Goal: Information Seeking & Learning: Learn about a topic

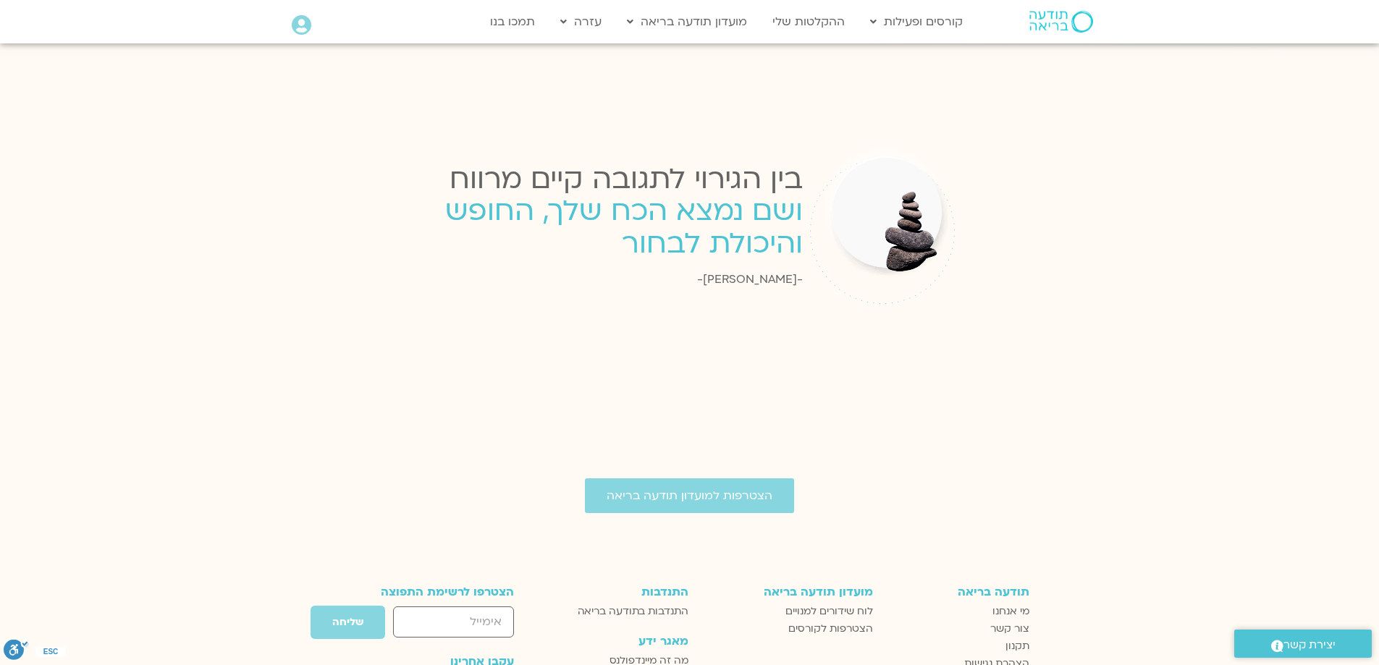
scroll to position [2244, 0]
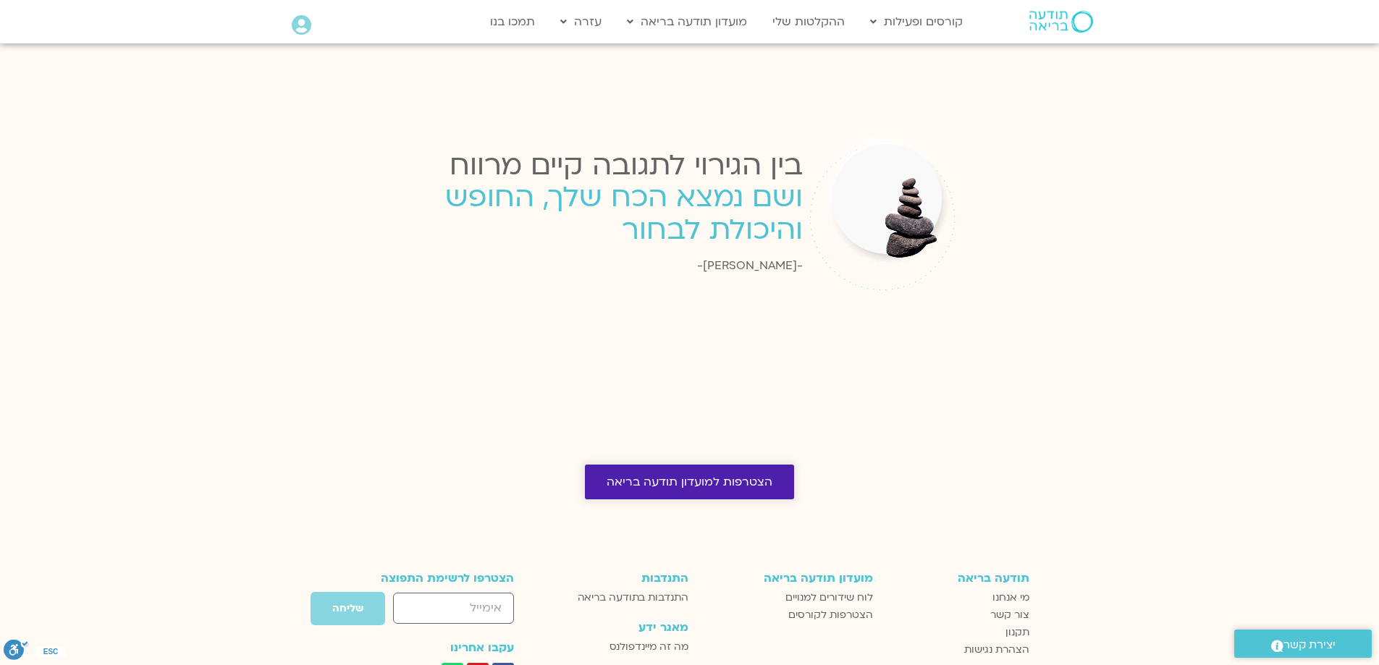
click at [688, 476] on span "הצטרפות למועדון תודעה בריאה" at bounding box center [690, 482] width 166 height 13
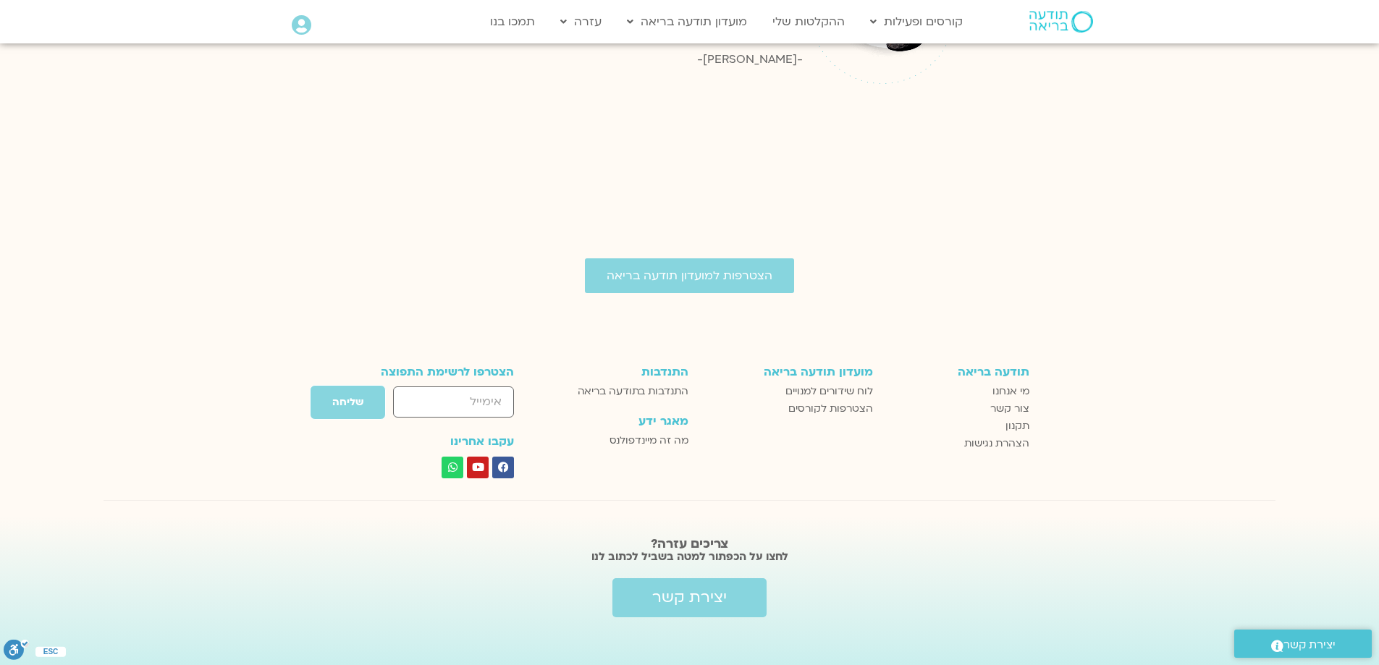
scroll to position [2450, 0]
click at [503, 392] on input "אימייל" at bounding box center [453, 402] width 121 height 31
type input "zivpeleg@bezeqint.net"
click at [348, 397] on span "שליחה" at bounding box center [347, 403] width 31 height 12
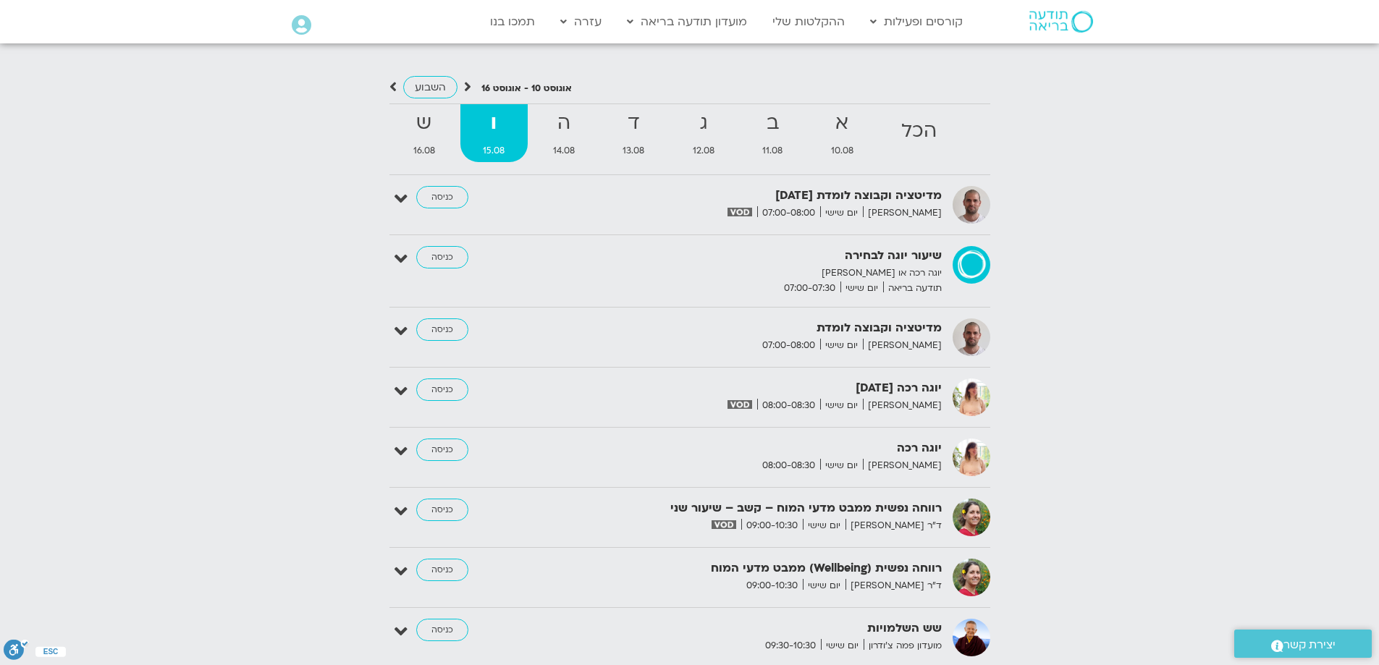
scroll to position [1346, 0]
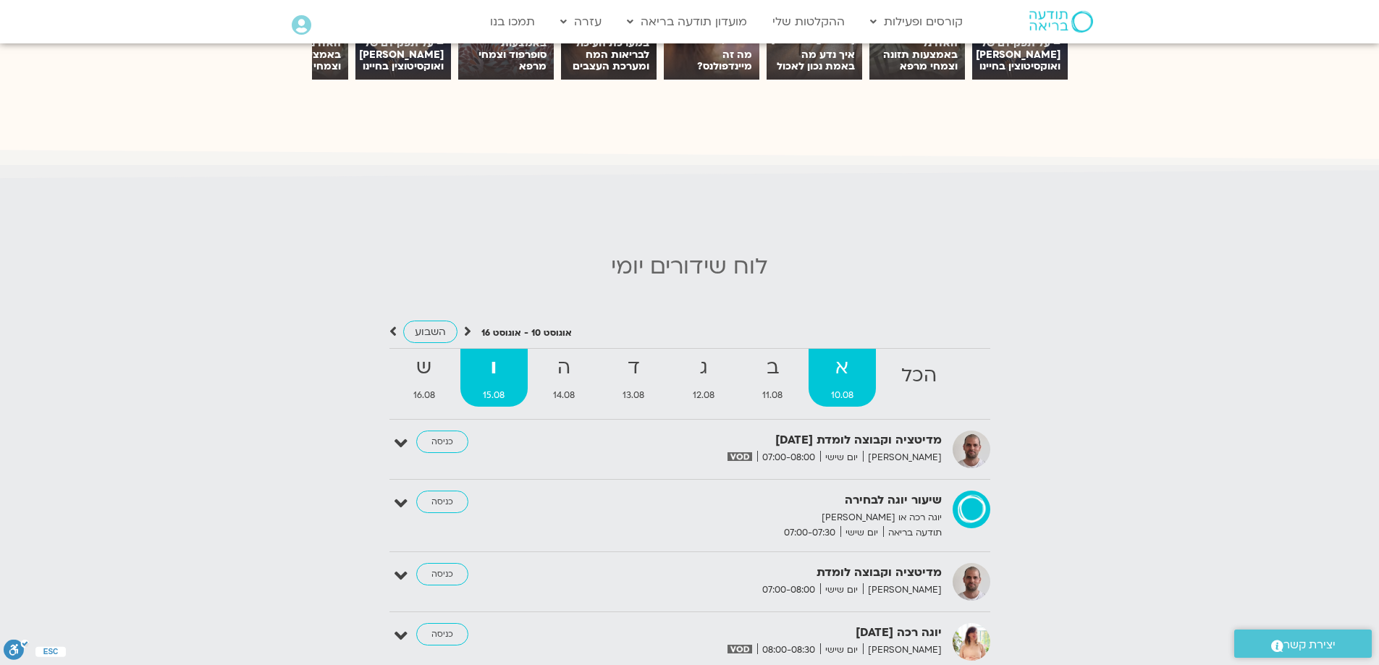
click at [840, 363] on strong "א" at bounding box center [843, 368] width 68 height 33
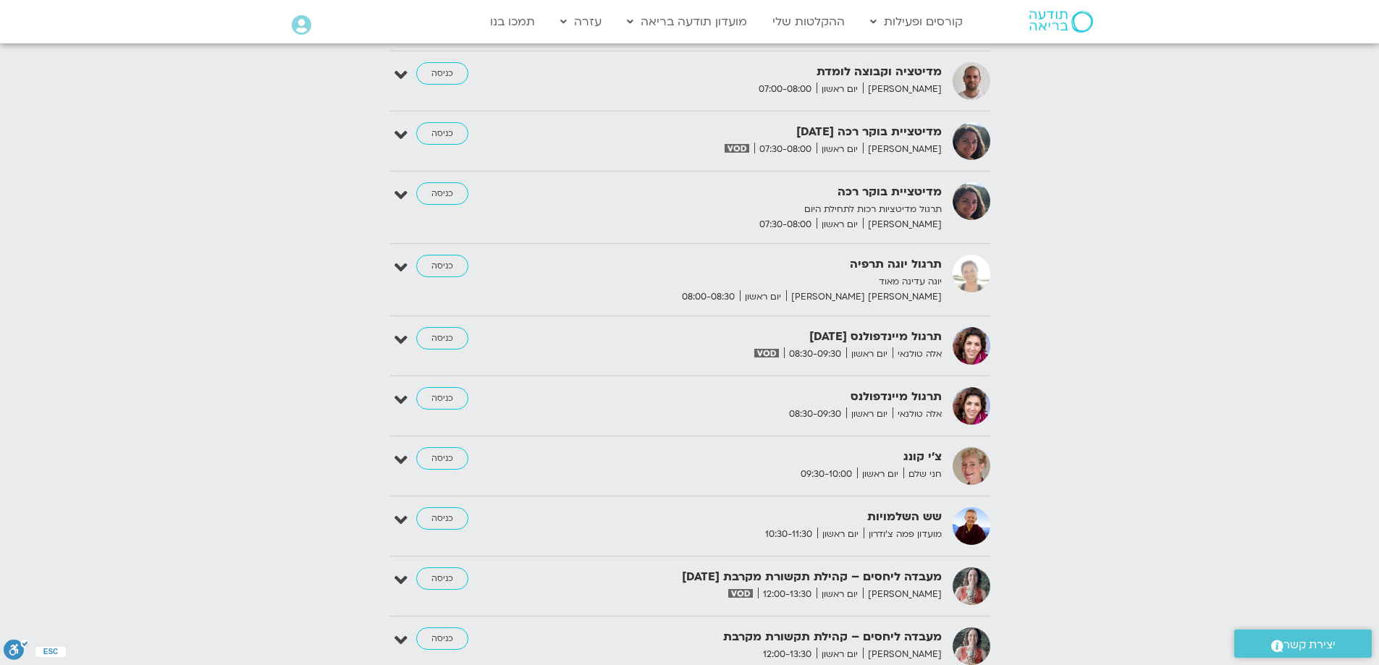
scroll to position [1998, 0]
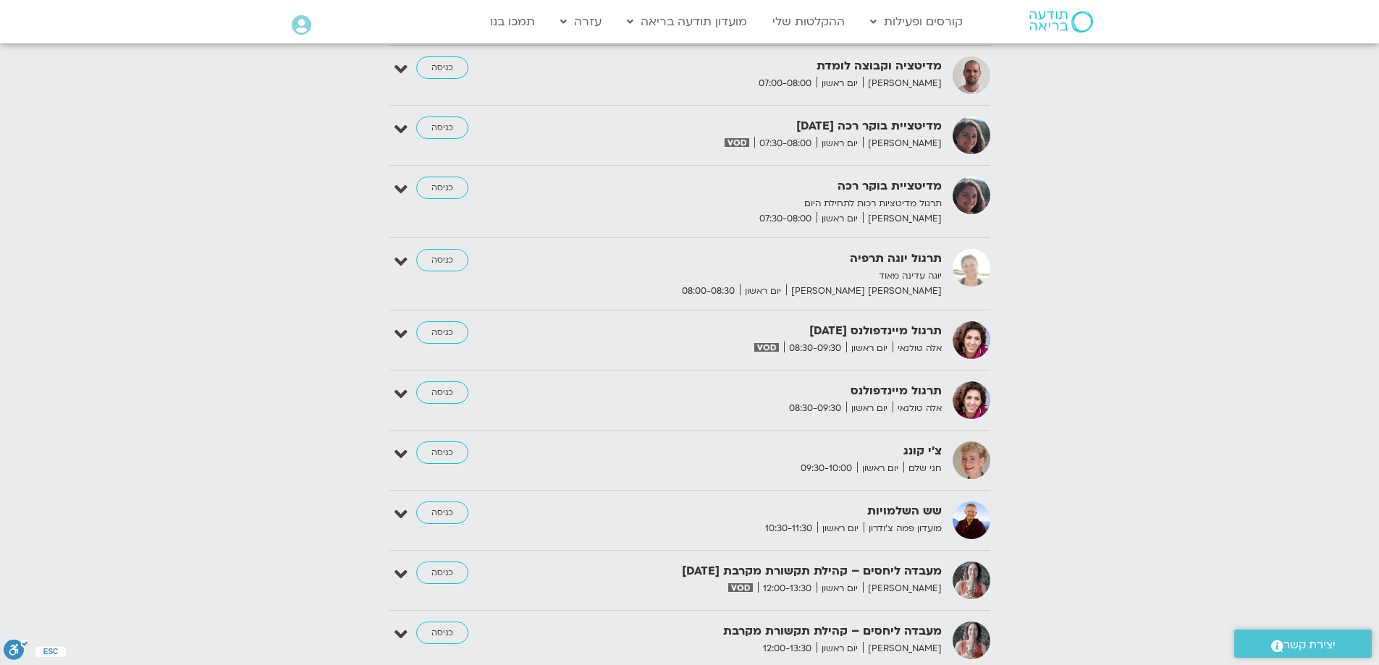
click at [399, 326] on icon at bounding box center [401, 334] width 13 height 20
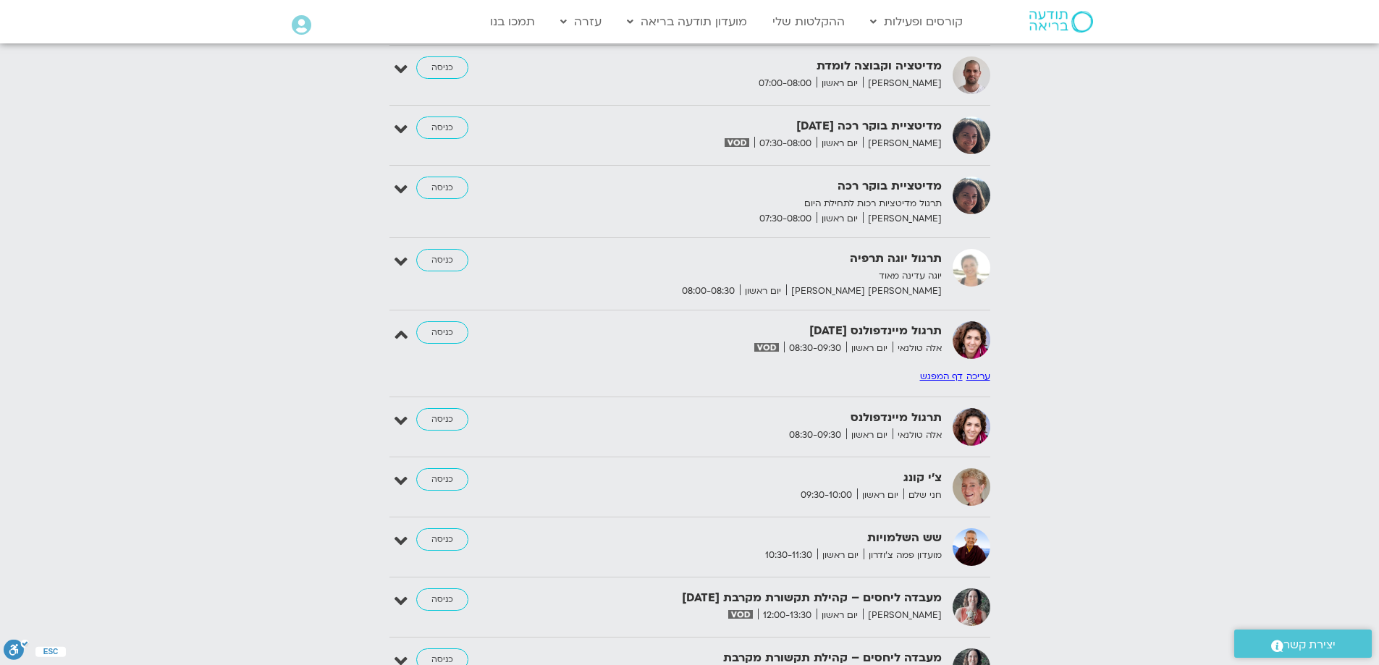
click at [398, 326] on icon at bounding box center [401, 334] width 13 height 20
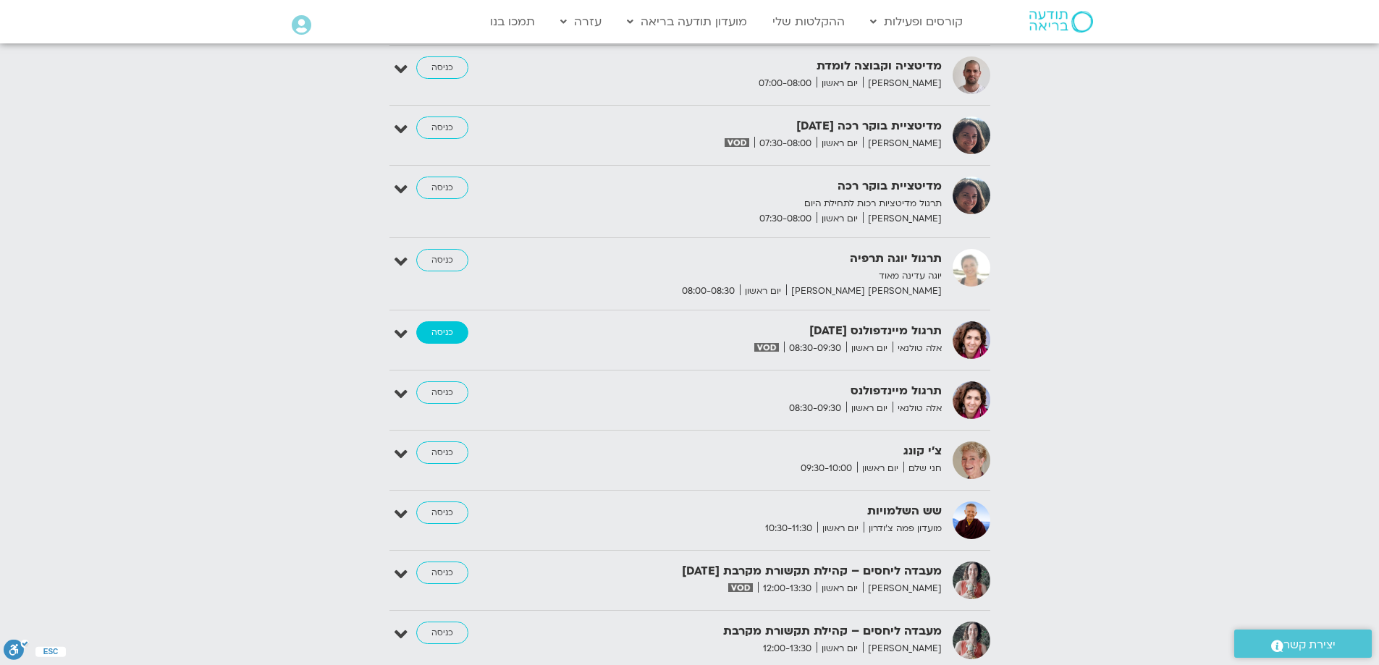
click at [437, 322] on link "כניסה" at bounding box center [442, 332] width 52 height 23
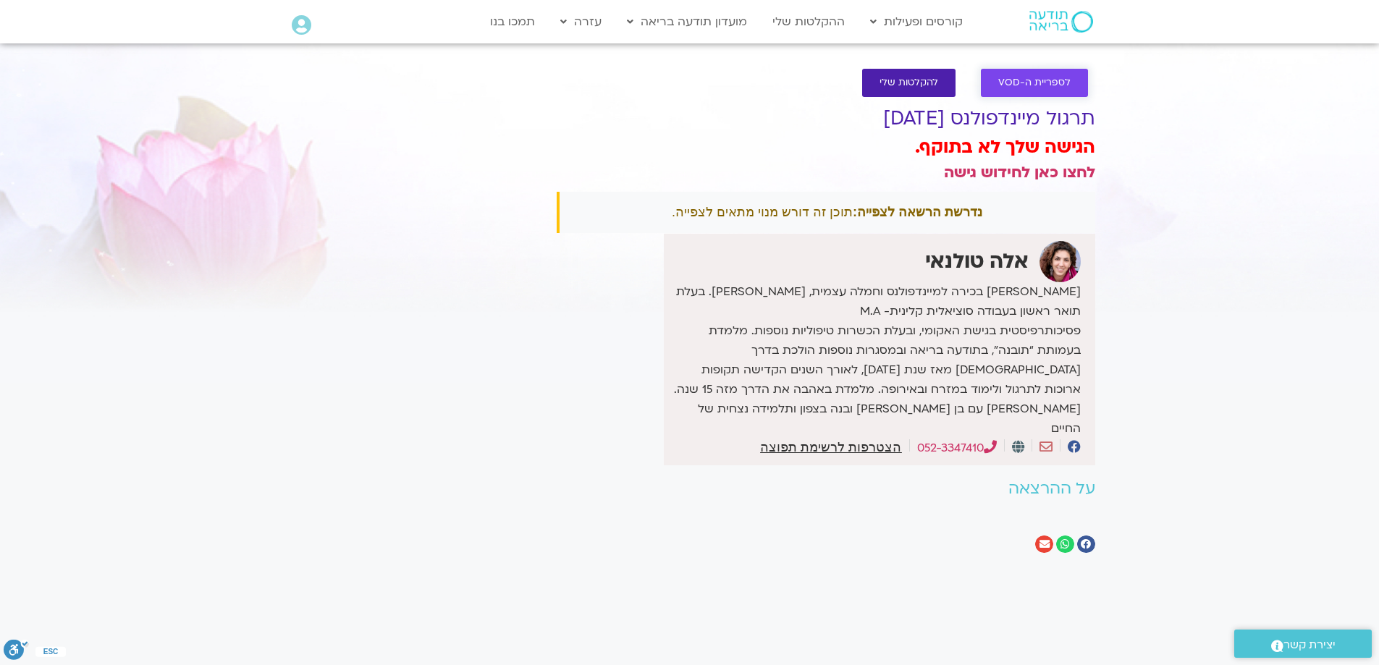
click at [1059, 79] on span "לספריית ה-VOD" at bounding box center [1034, 82] width 72 height 11
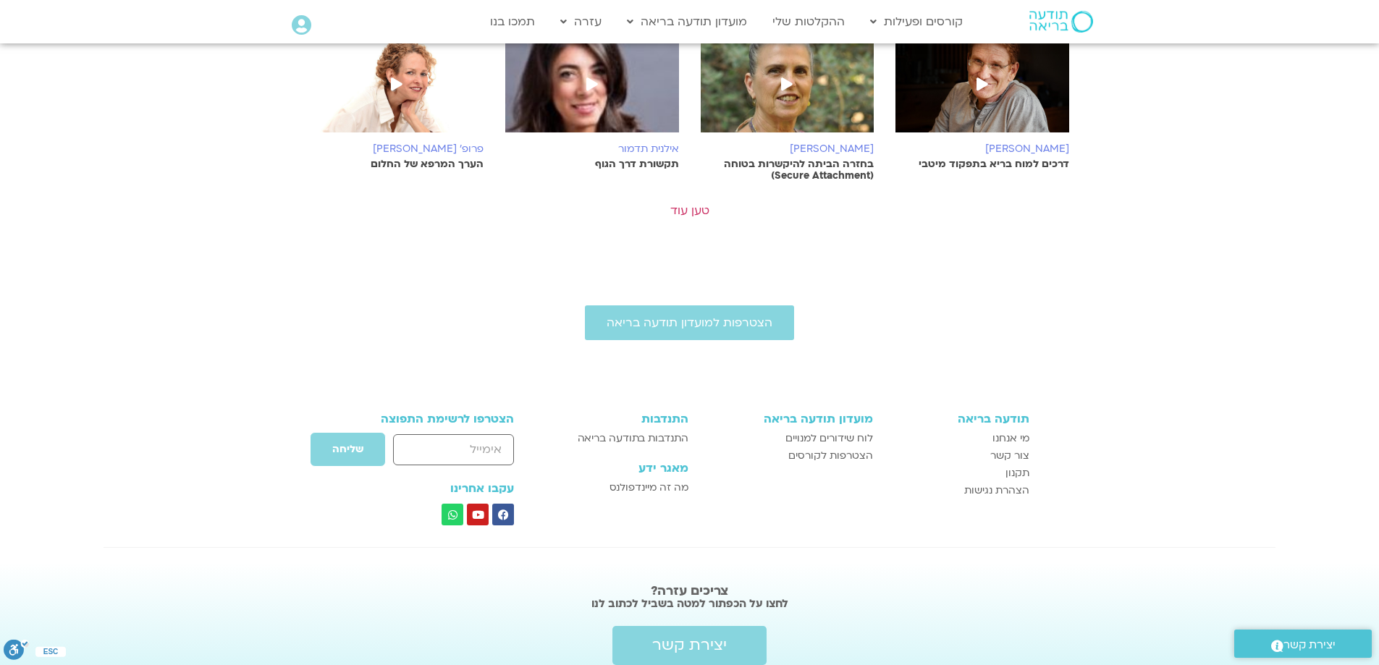
scroll to position [651, 0]
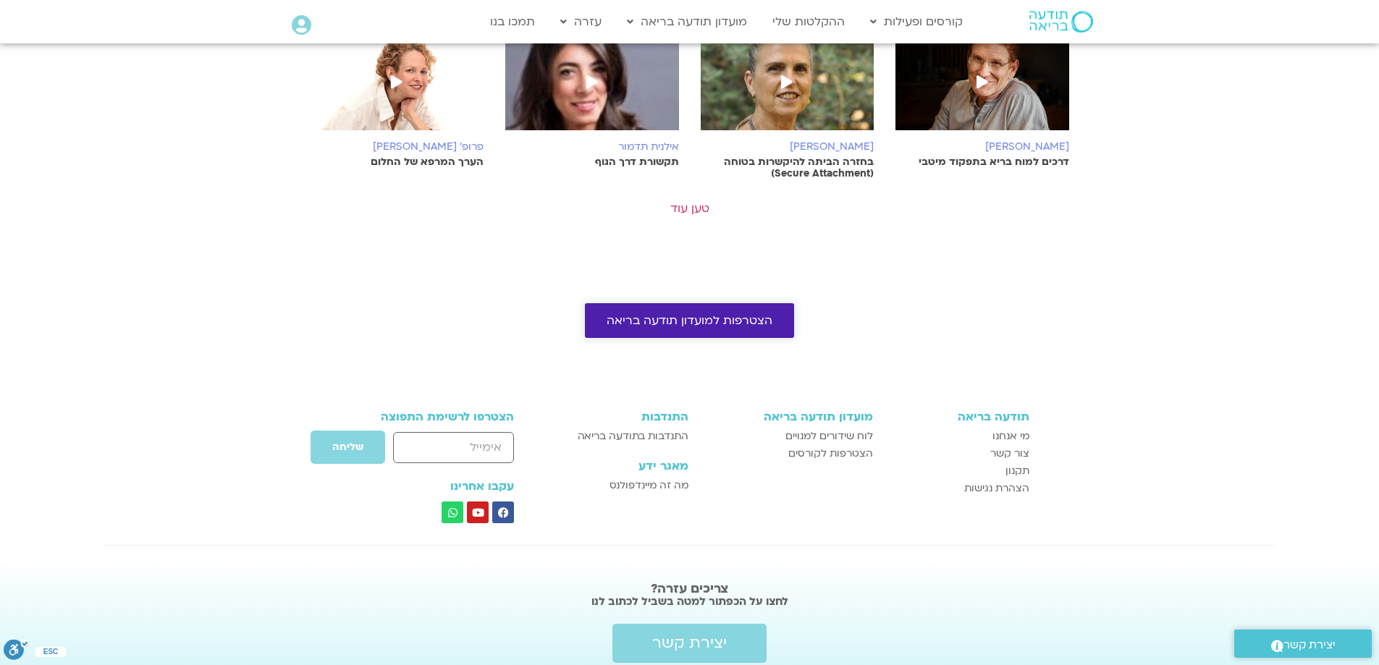
click at [711, 314] on span "הצטרפות למועדון תודעה בריאה" at bounding box center [690, 320] width 166 height 13
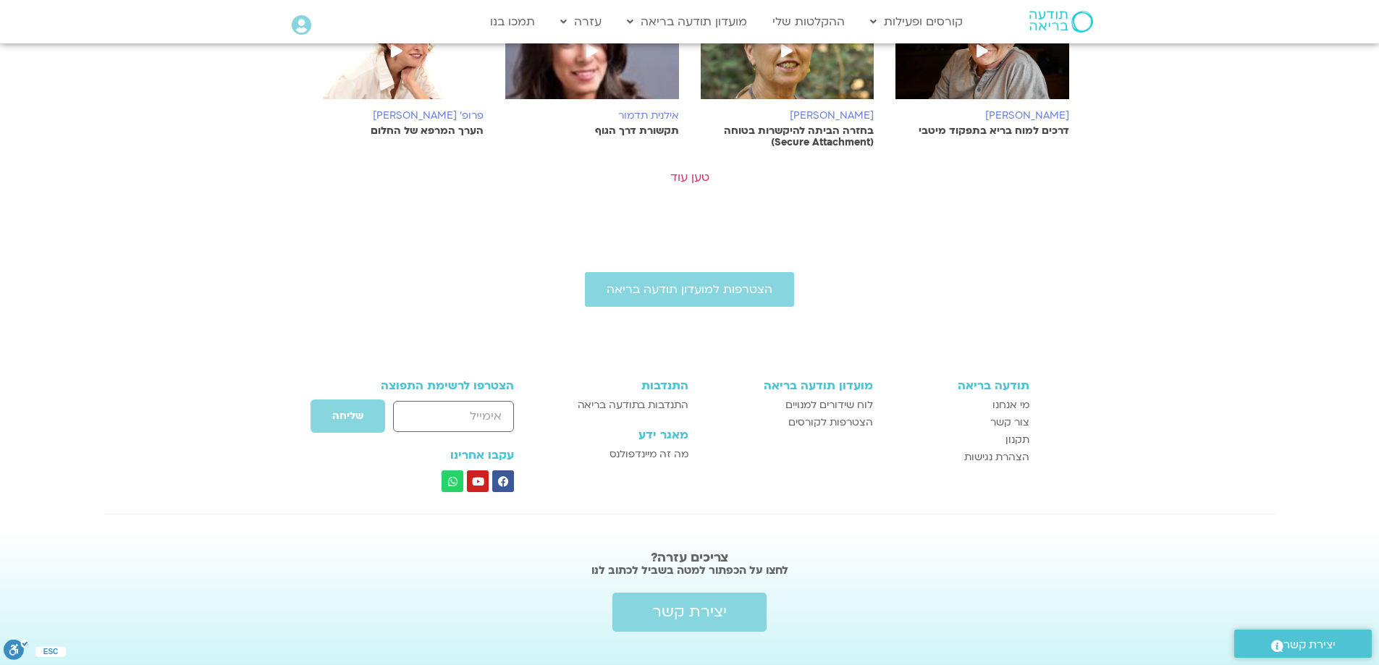
scroll to position [651, 0]
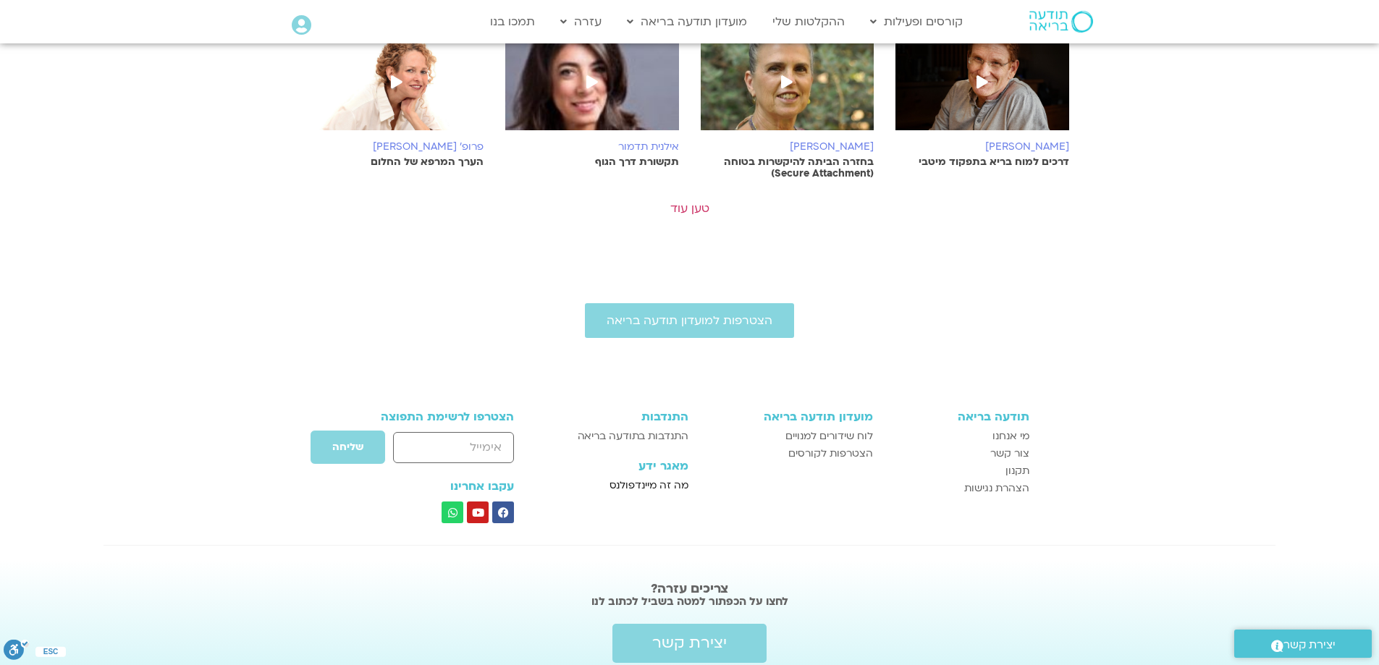
click at [650, 477] on span "מה זה מיינדפולנס" at bounding box center [648, 485] width 79 height 17
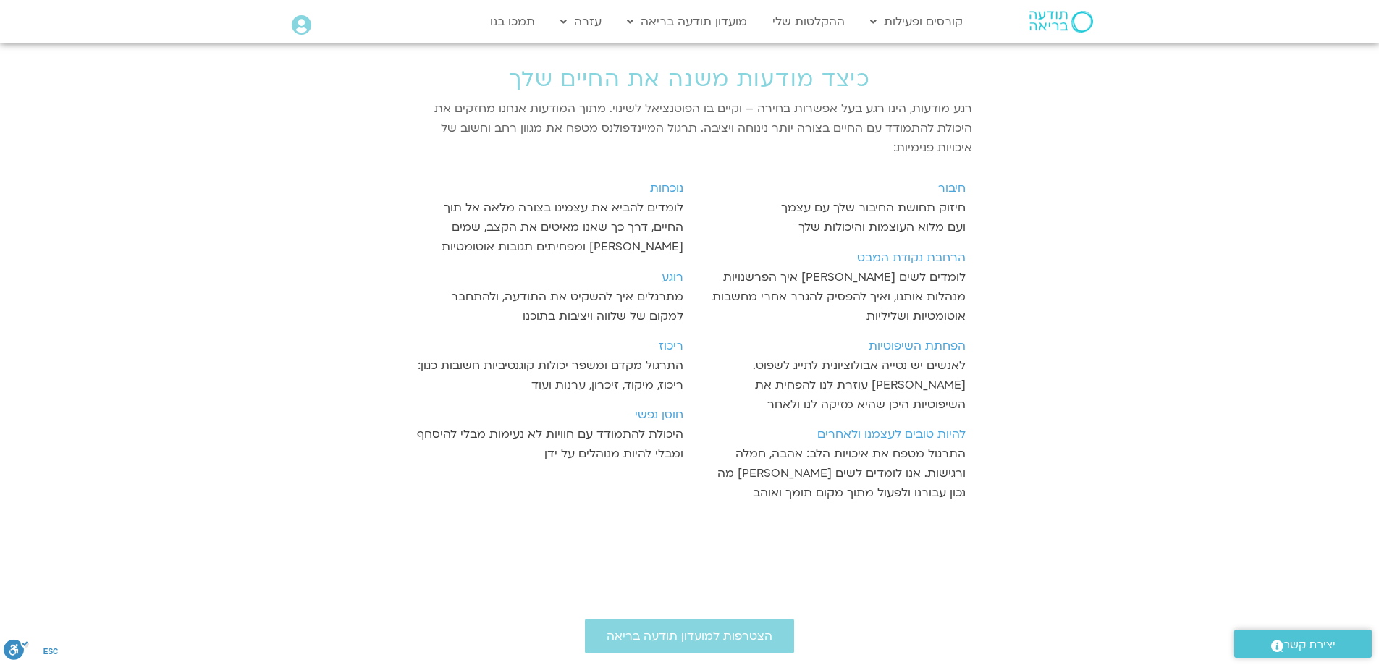
scroll to position [1520, 0]
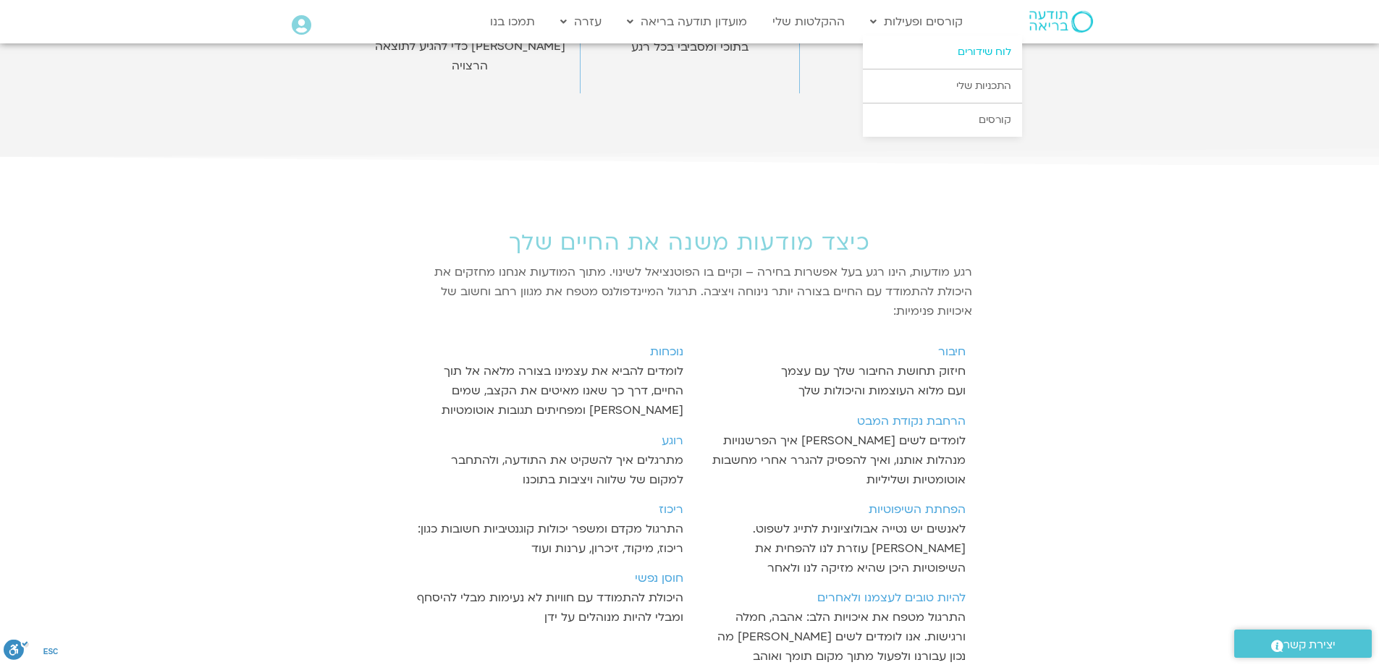
click at [997, 53] on link "לוח שידורים" at bounding box center [942, 51] width 159 height 33
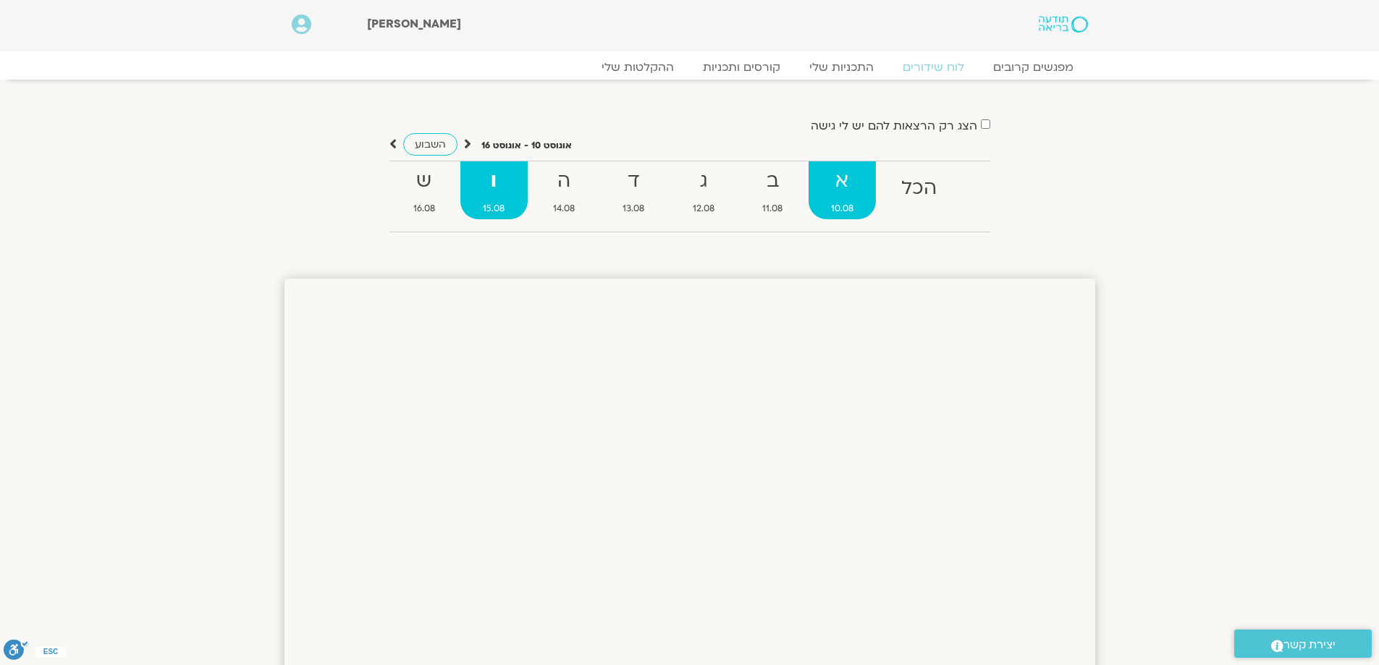
click at [840, 201] on span "10.08" at bounding box center [843, 208] width 68 height 15
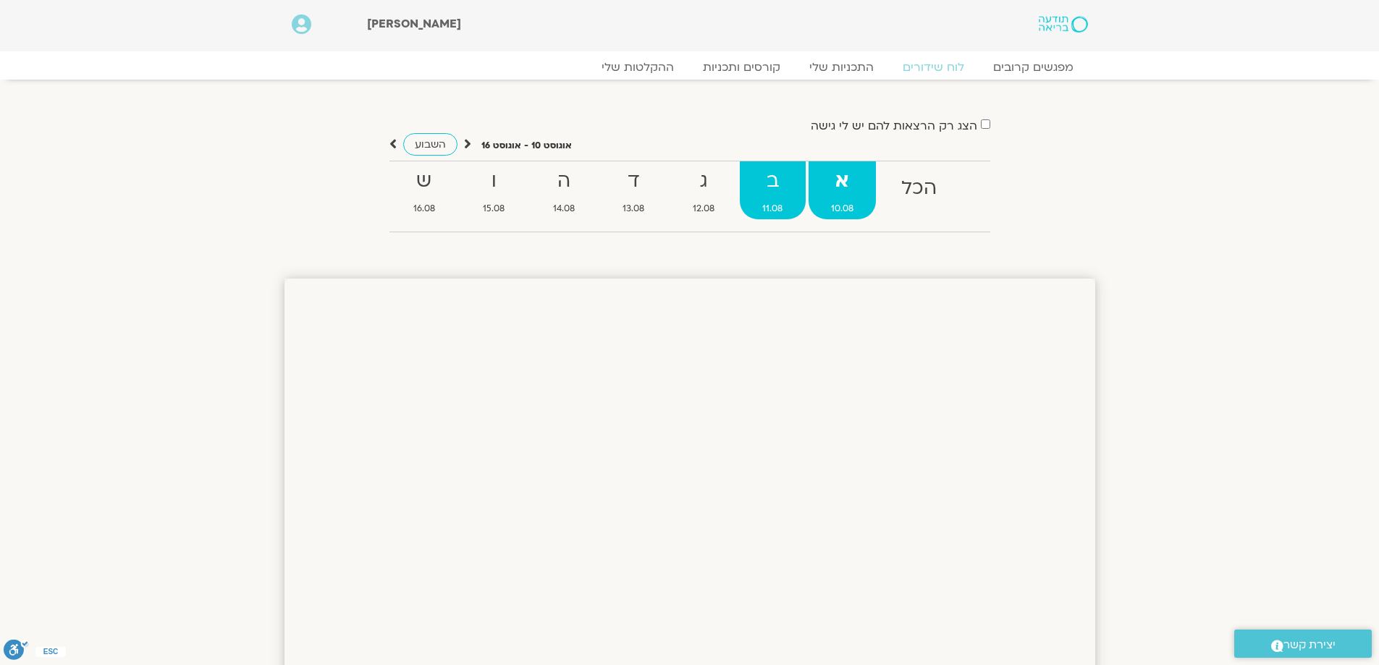
click at [777, 208] on span "11.08" at bounding box center [773, 208] width 66 height 15
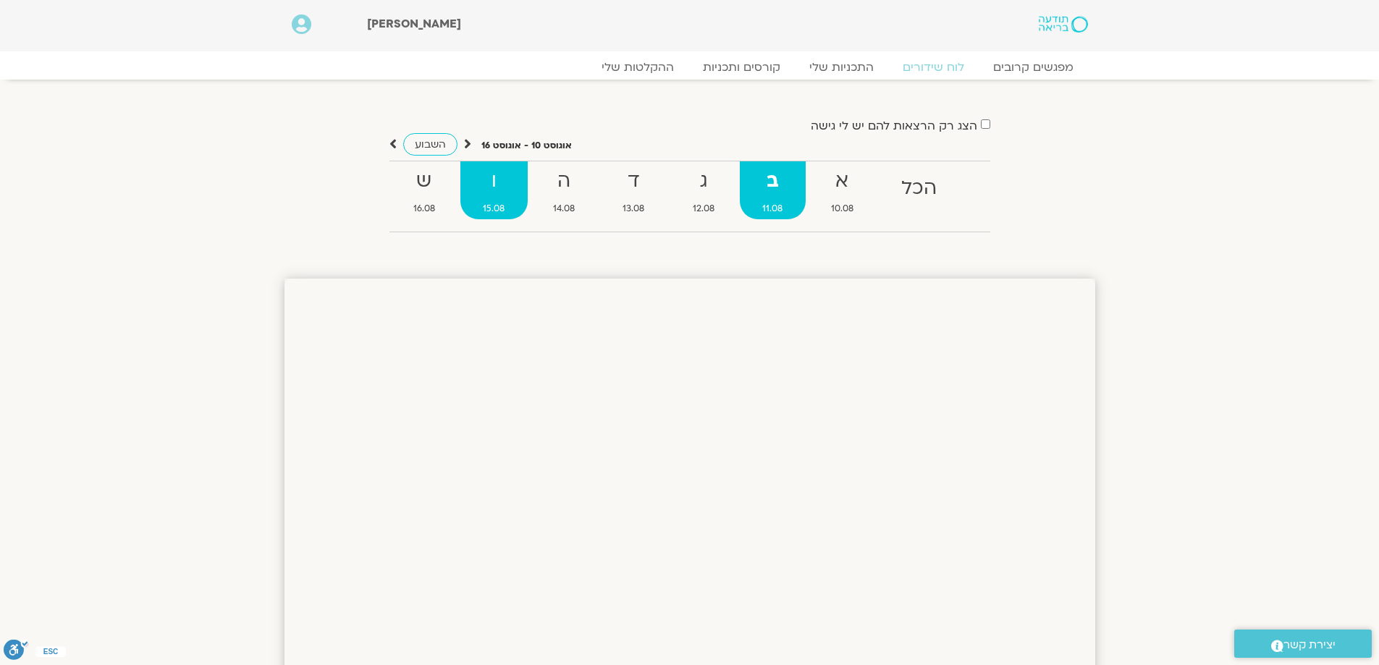
click at [487, 203] on span "15.08" at bounding box center [493, 208] width 67 height 15
click at [757, 70] on link "קורסים ותכניות" at bounding box center [741, 67] width 127 height 17
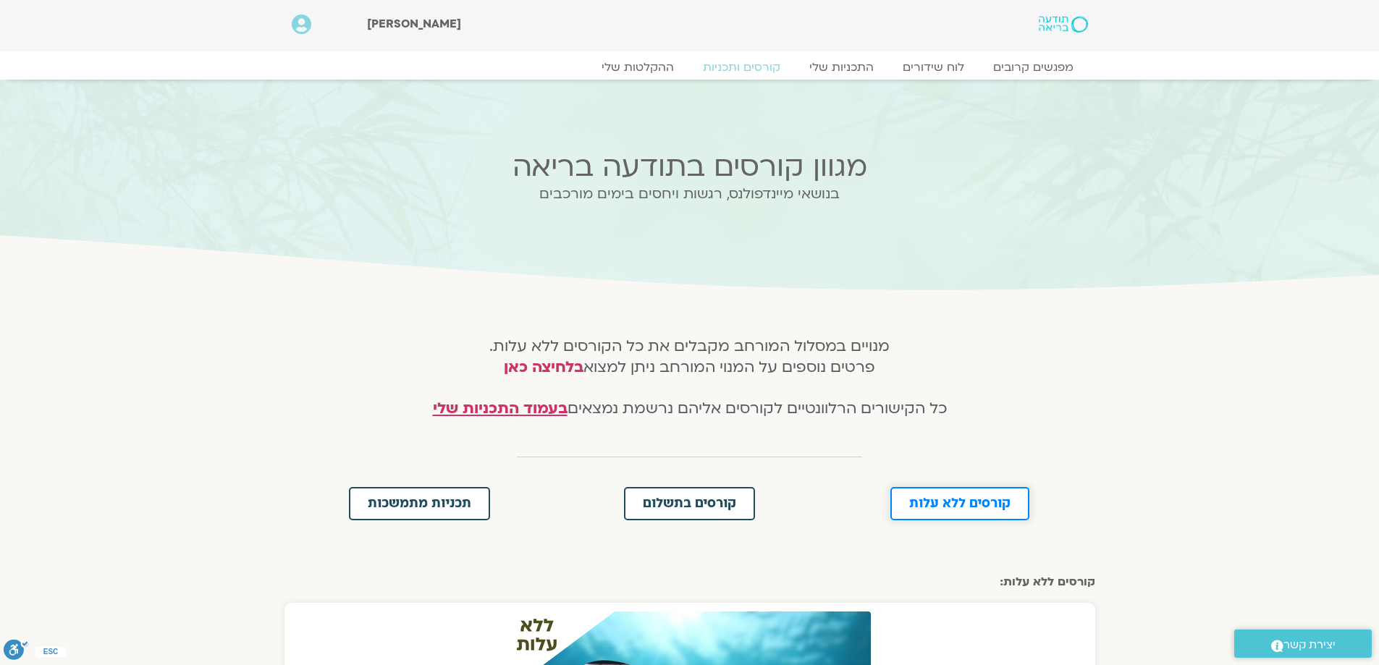
click at [976, 503] on span "קורסים ללא עלות" at bounding box center [959, 503] width 101 height 13
click at [626, 67] on link "ההקלטות שלי" at bounding box center [638, 67] width 122 height 17
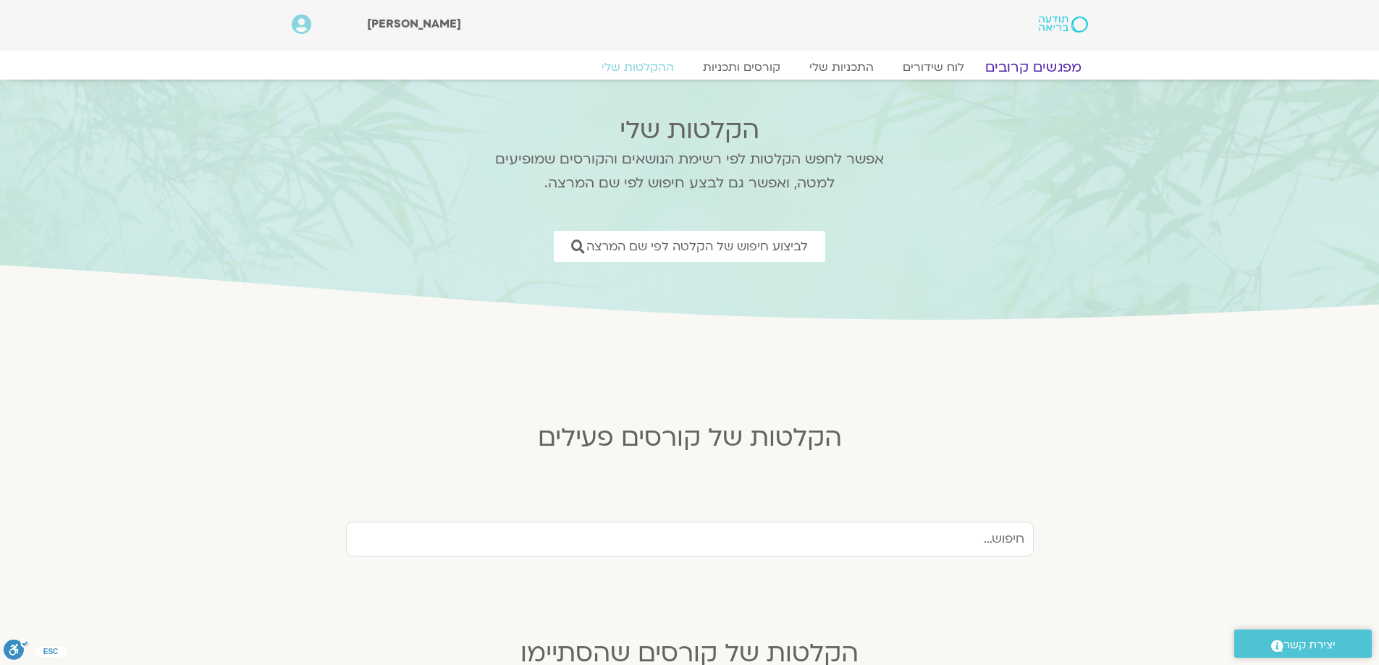
click at [1036, 62] on link "מפגשים קרובים" at bounding box center [1032, 67] width 131 height 17
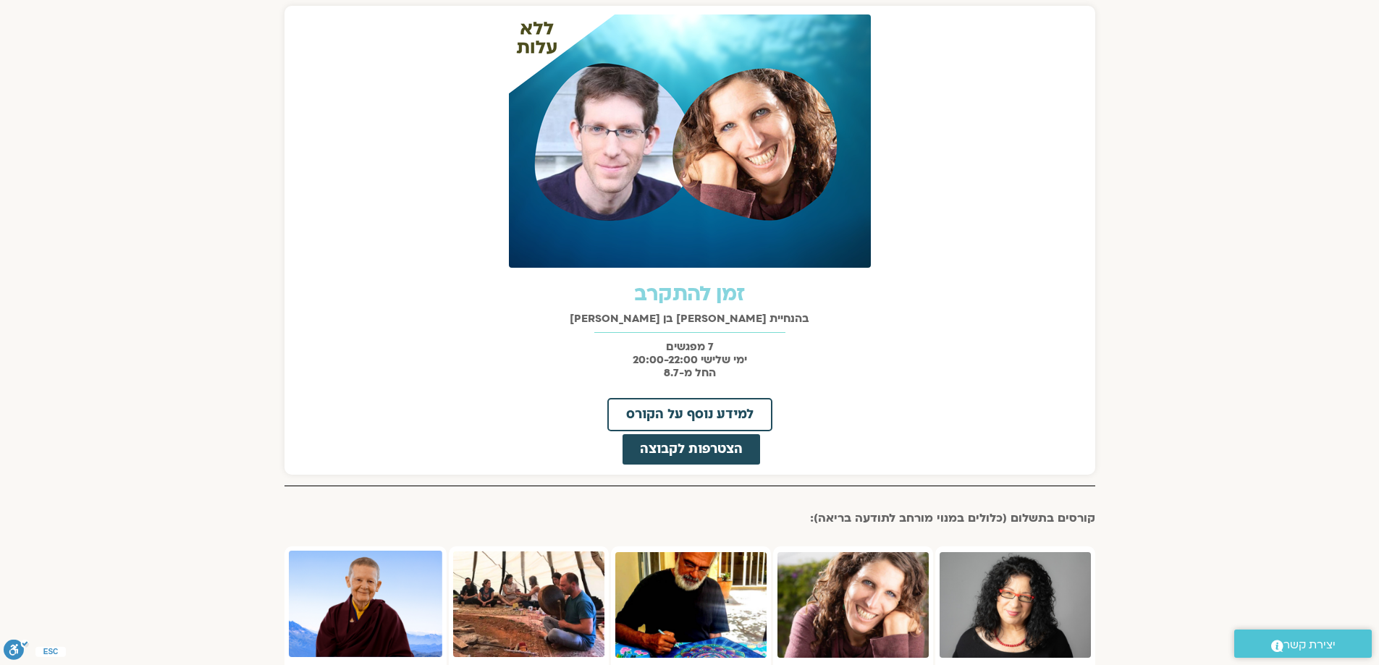
scroll to position [362, 0]
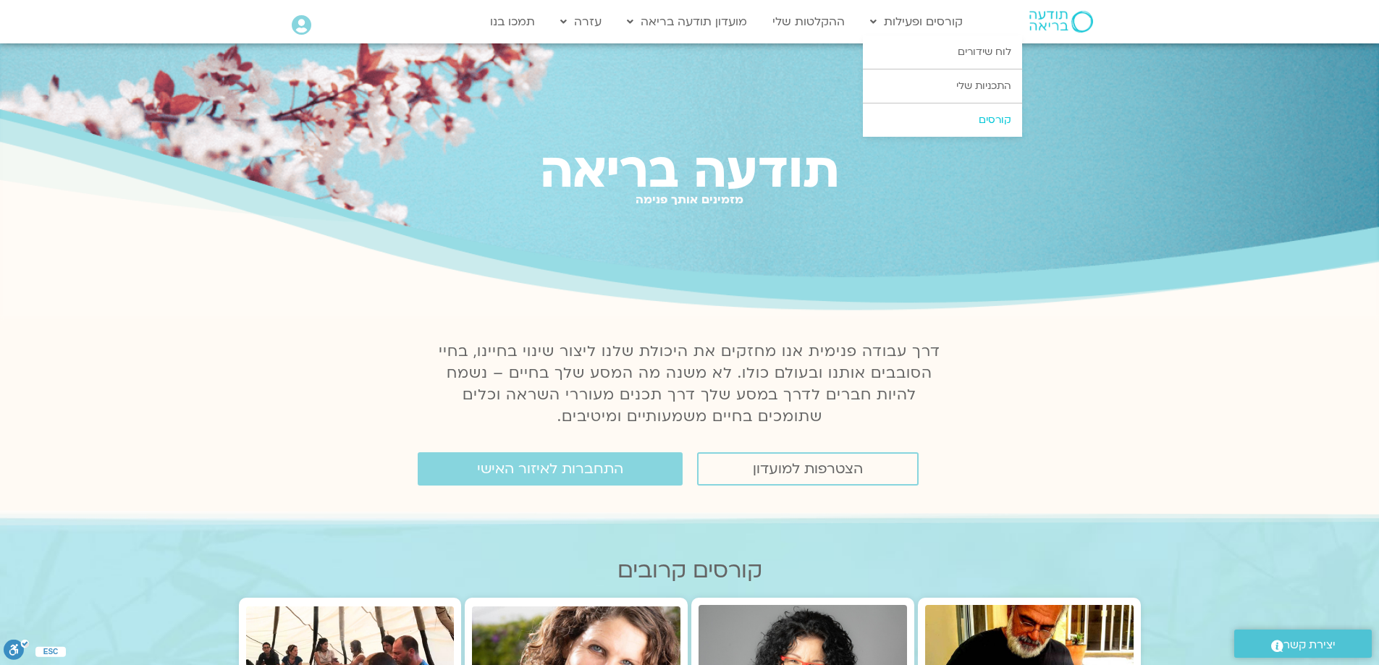
click at [1000, 113] on link "קורסים" at bounding box center [942, 120] width 159 height 33
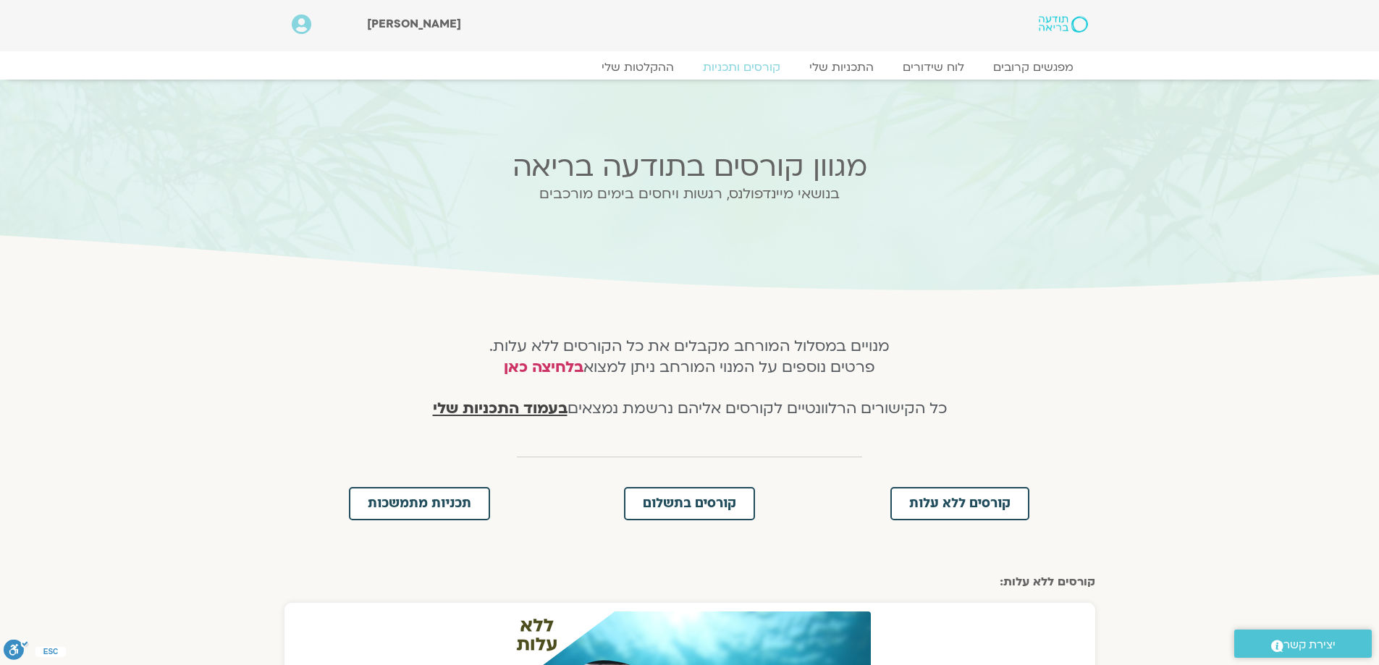
click at [540, 407] on span "בעמוד התכניות שלי" at bounding box center [500, 408] width 135 height 21
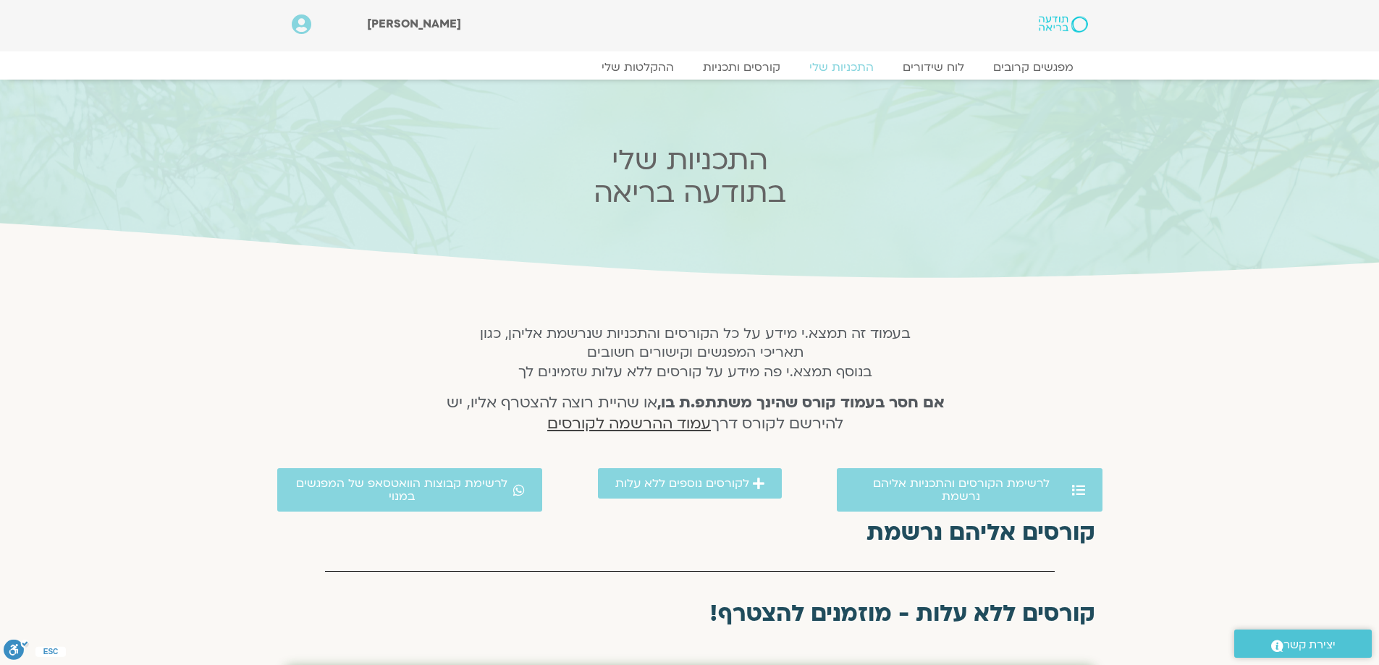
click at [620, 421] on span "עמוד ההרשמה לקורסים" at bounding box center [629, 423] width 164 height 21
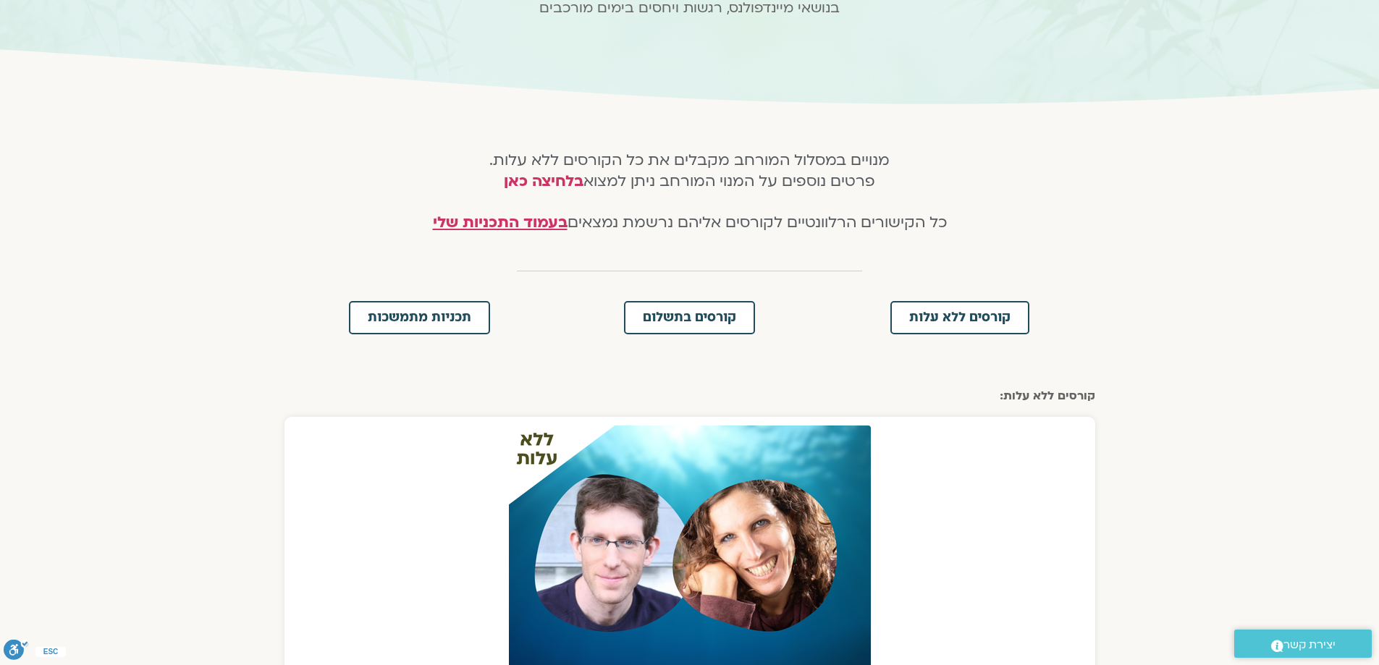
scroll to position [169, 0]
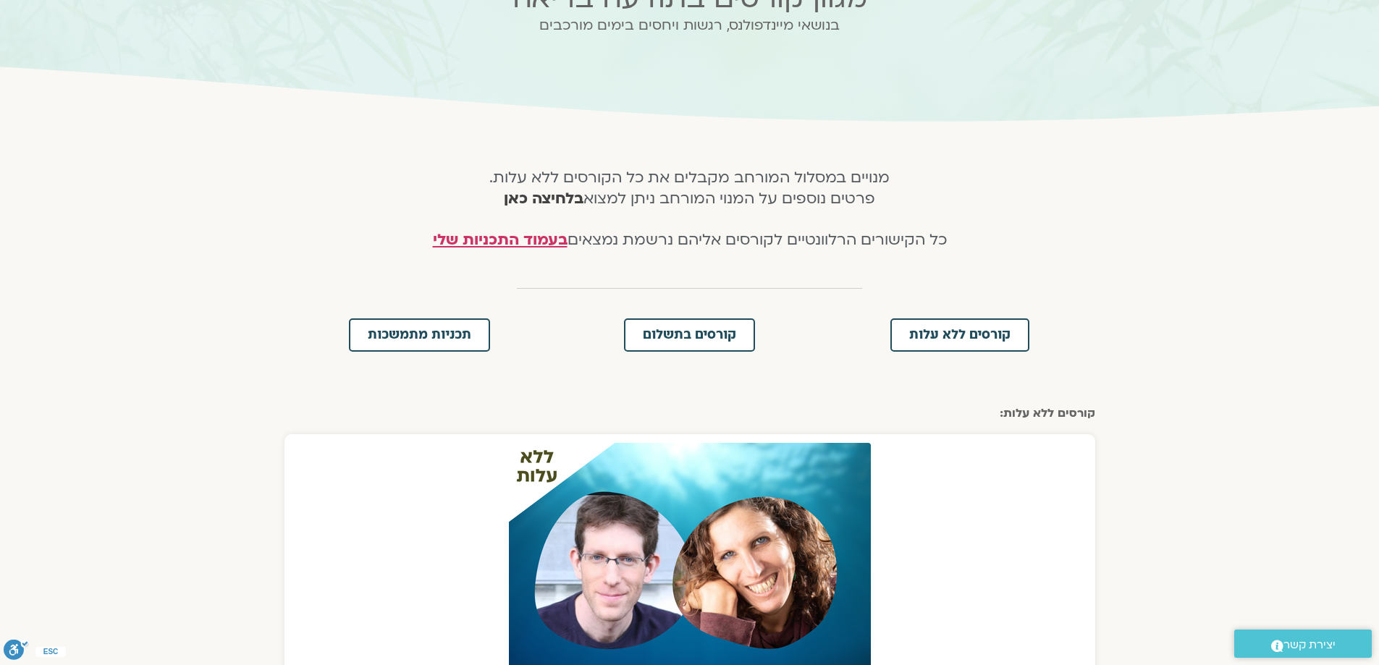
click at [552, 196] on link "בלחיצה כאן" at bounding box center [544, 198] width 80 height 21
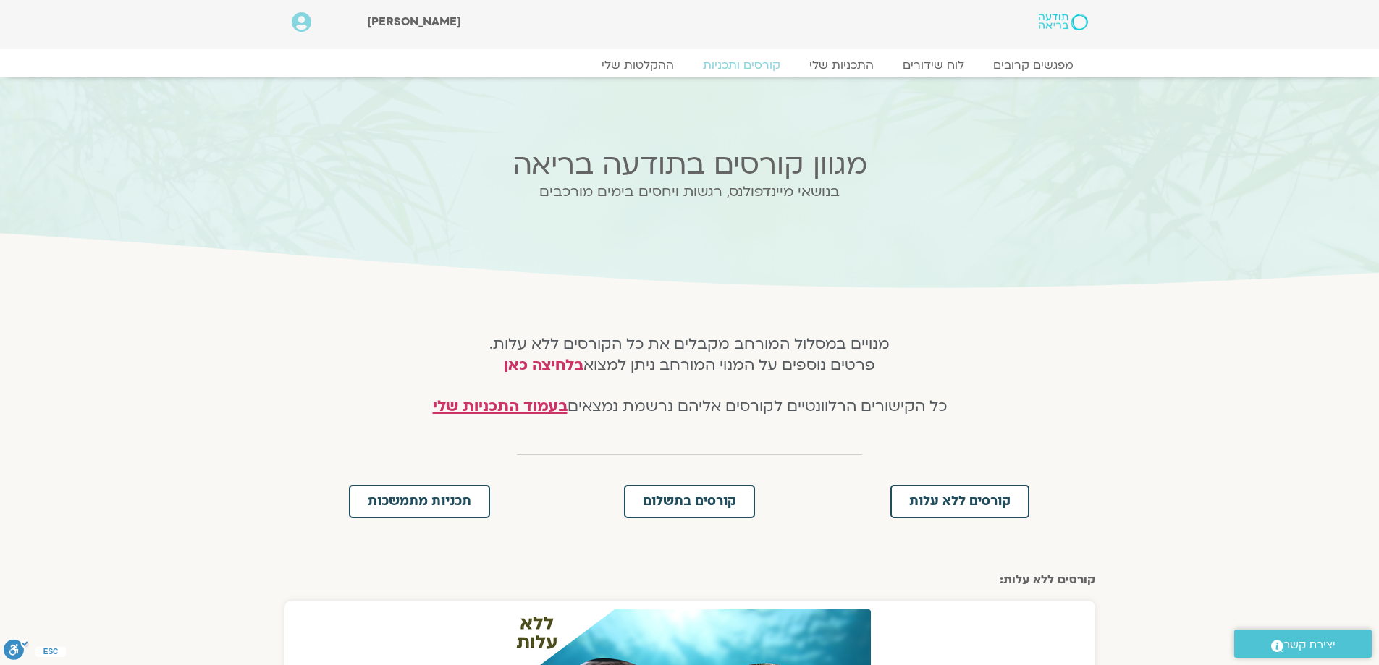
scroll to position [0, 0]
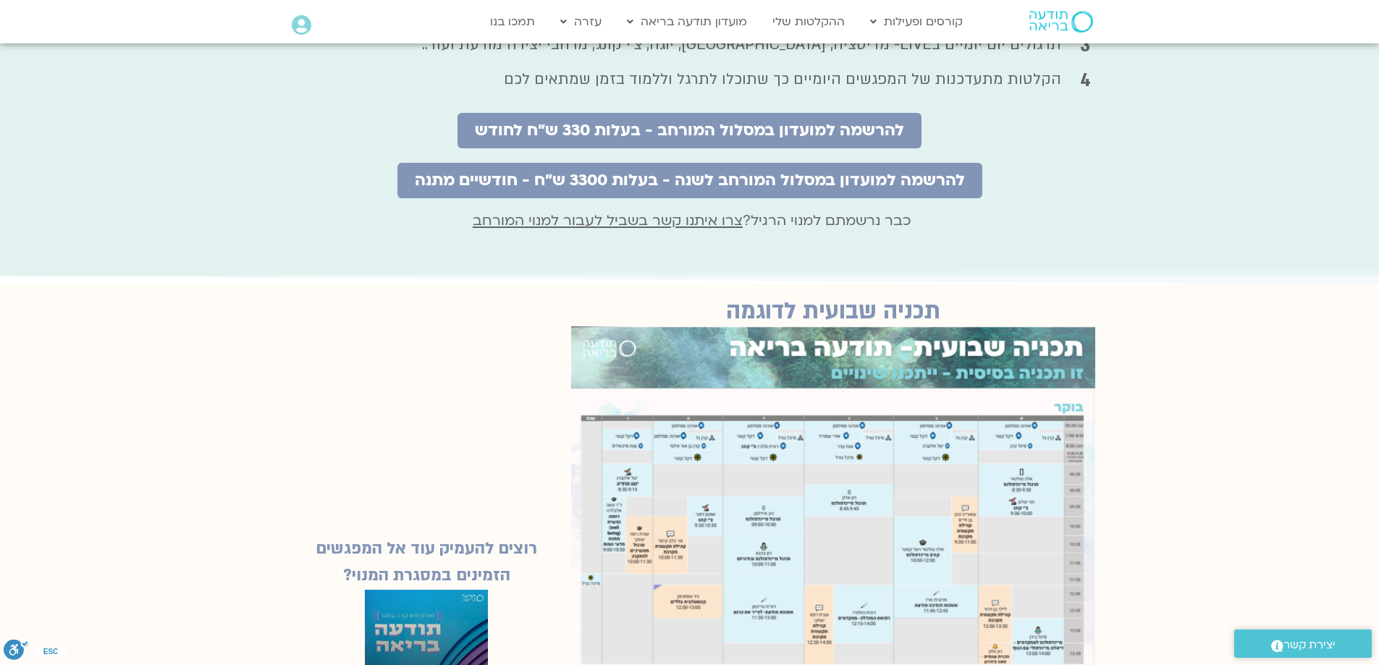
scroll to position [1034, 0]
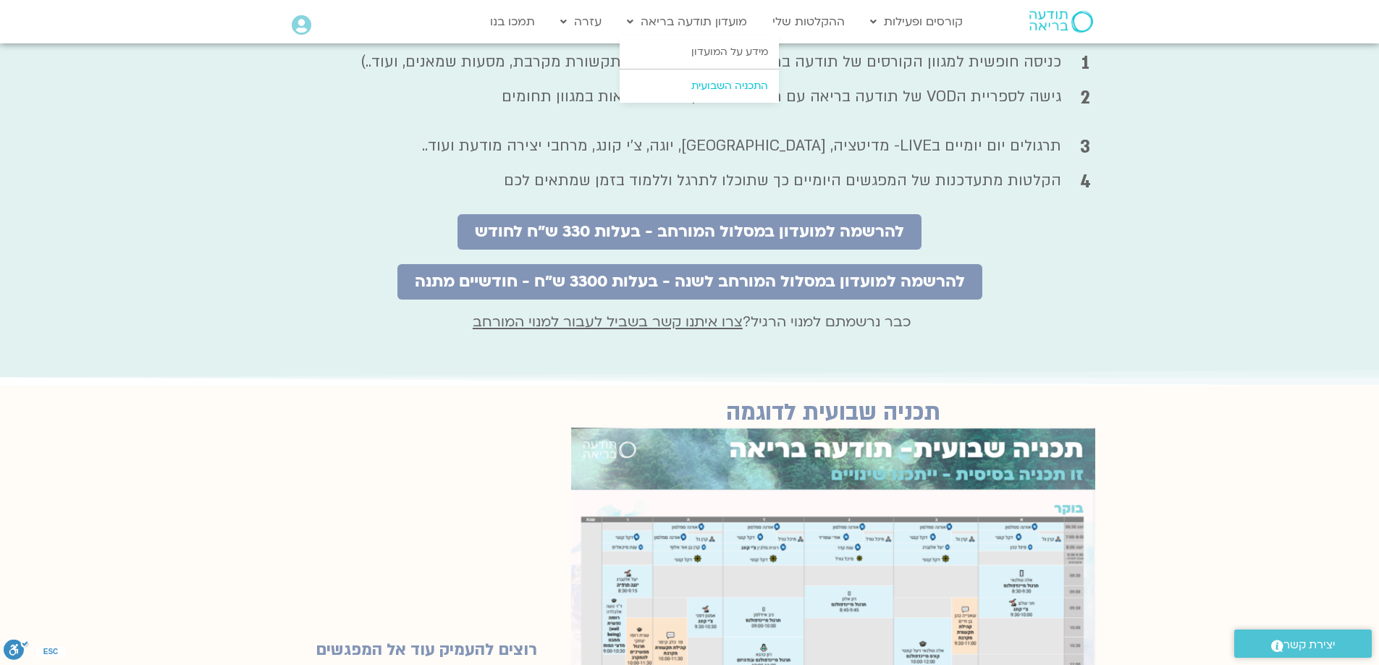
click at [742, 86] on link "התכניה השבועית" at bounding box center [699, 85] width 159 height 33
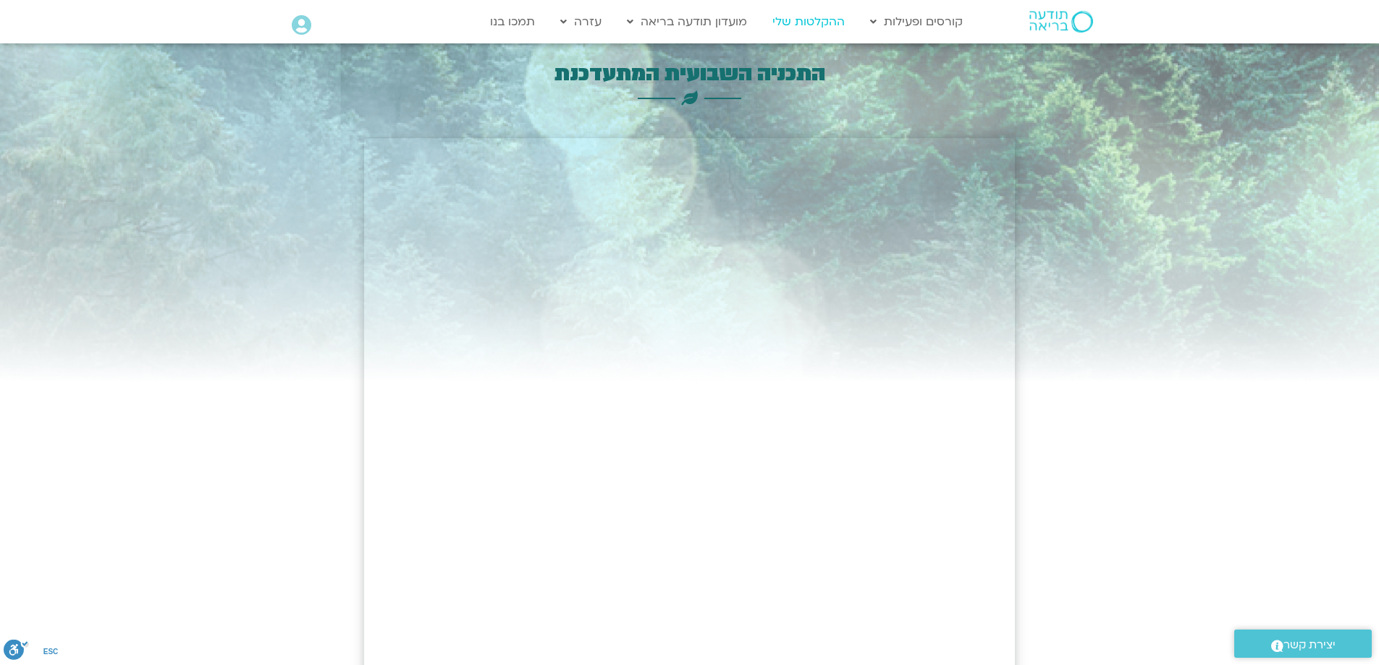
click at [820, 19] on link "ההקלטות שלי" at bounding box center [808, 22] width 87 height 28
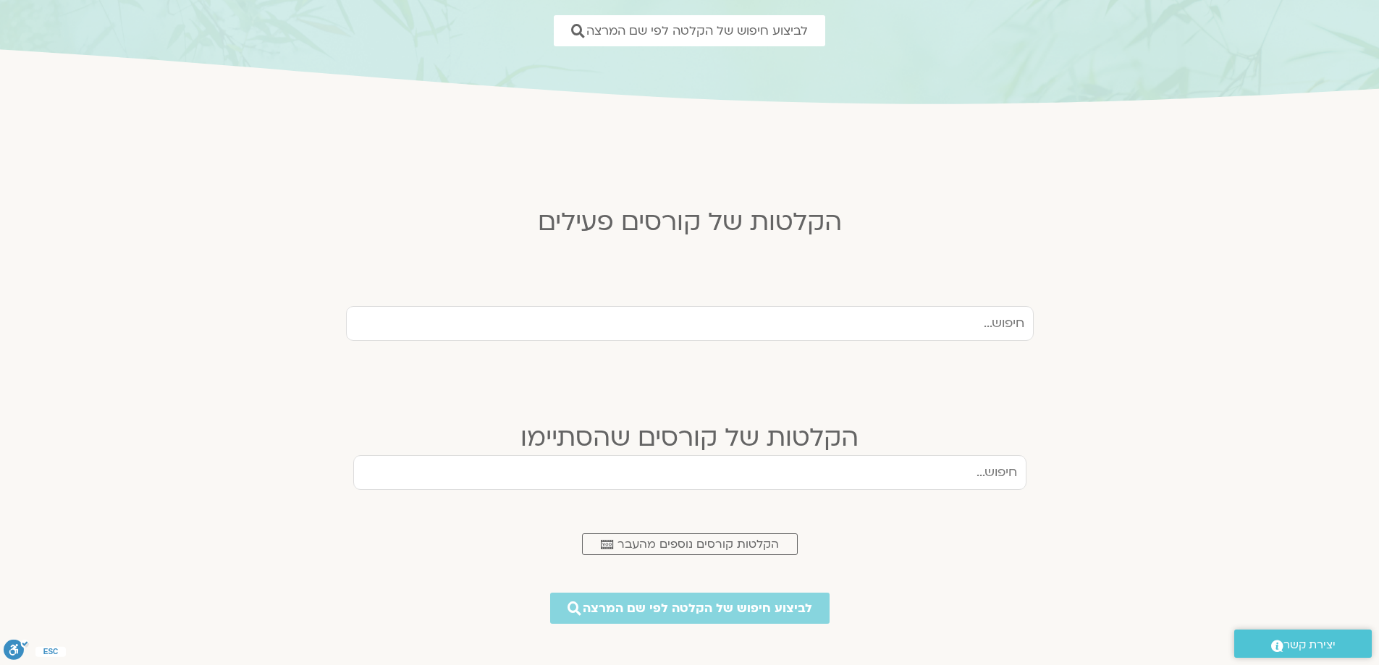
scroll to position [217, 0]
click at [1016, 320] on input "text" at bounding box center [690, 322] width 688 height 35
type input "תנועה"
click at [656, 610] on span "לביצוע חיפוש של הקלטה לפי שם המרצה" at bounding box center [698, 606] width 253 height 15
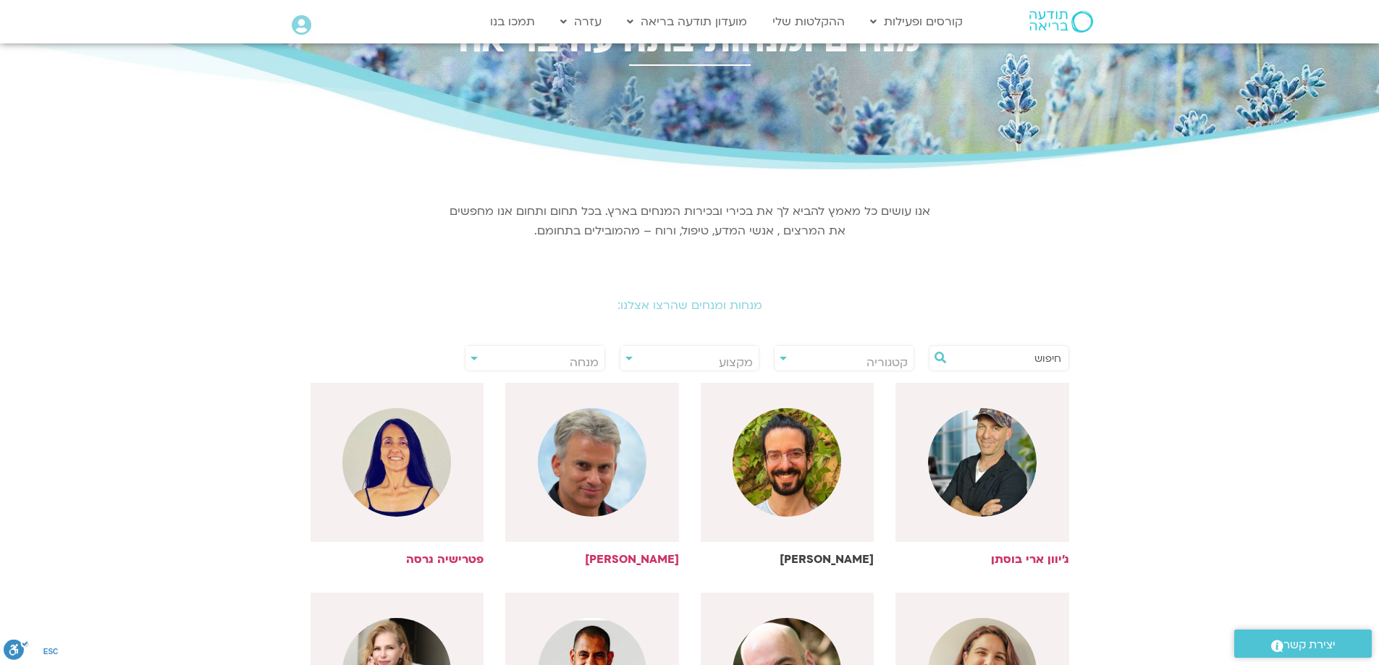
scroll to position [217, 0]
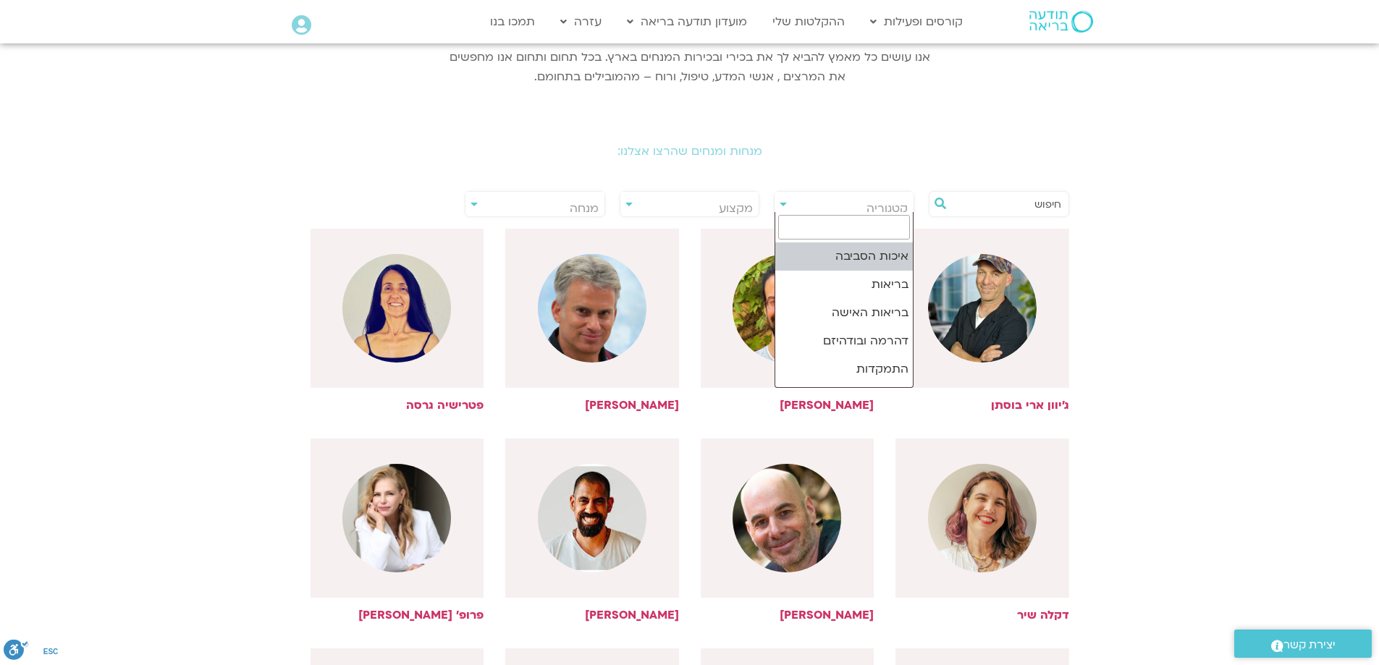
click at [790, 209] on span "קטגוריה" at bounding box center [844, 208] width 139 height 33
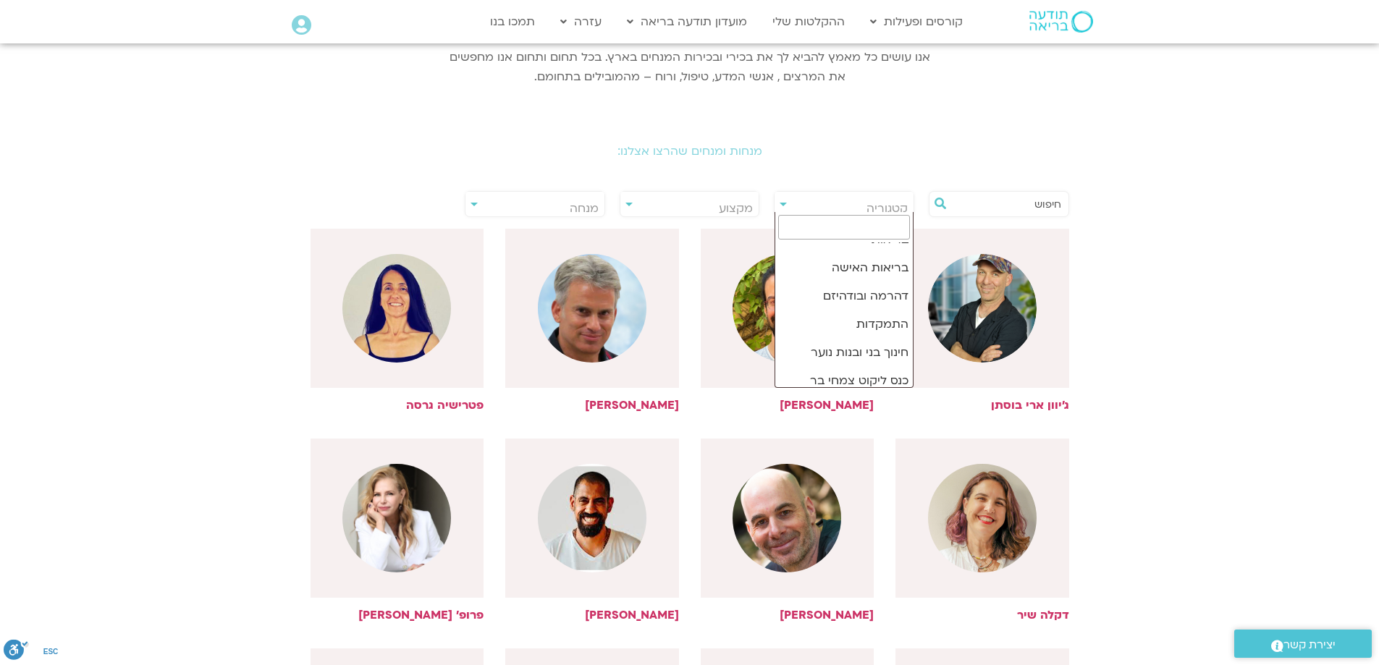
scroll to position [0, 0]
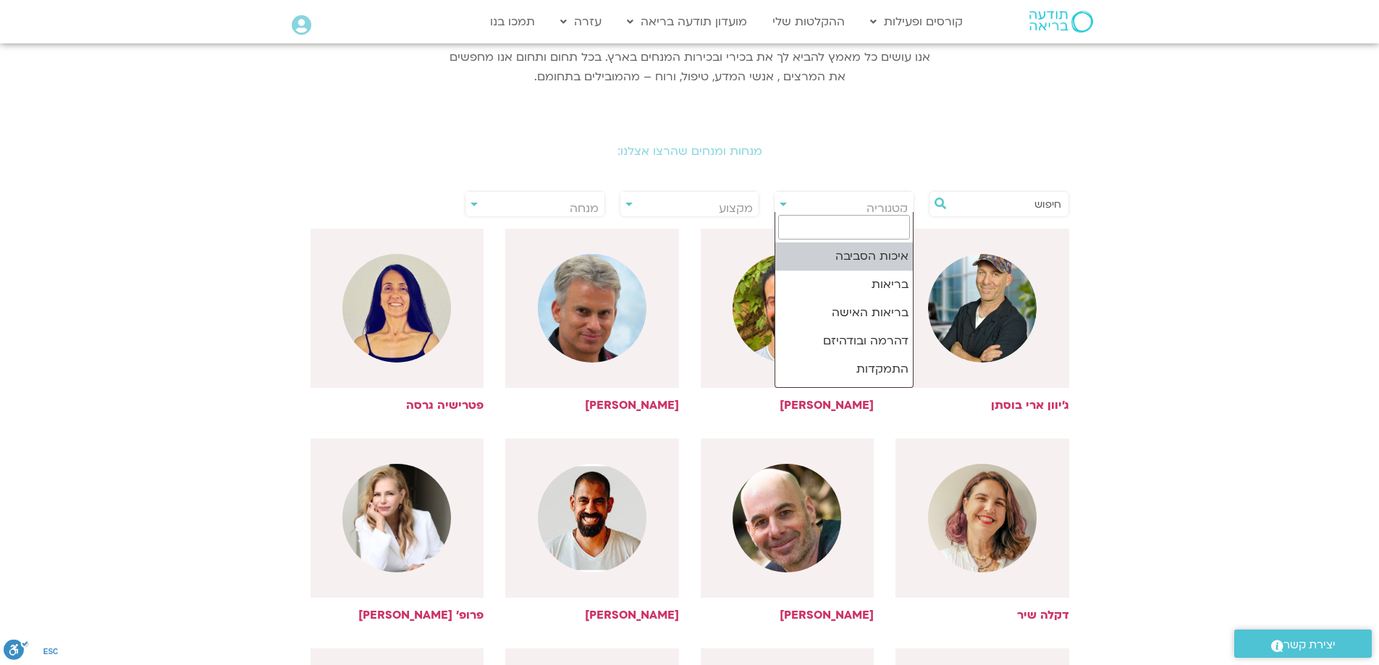
click at [627, 202] on div "**********" at bounding box center [690, 204] width 140 height 26
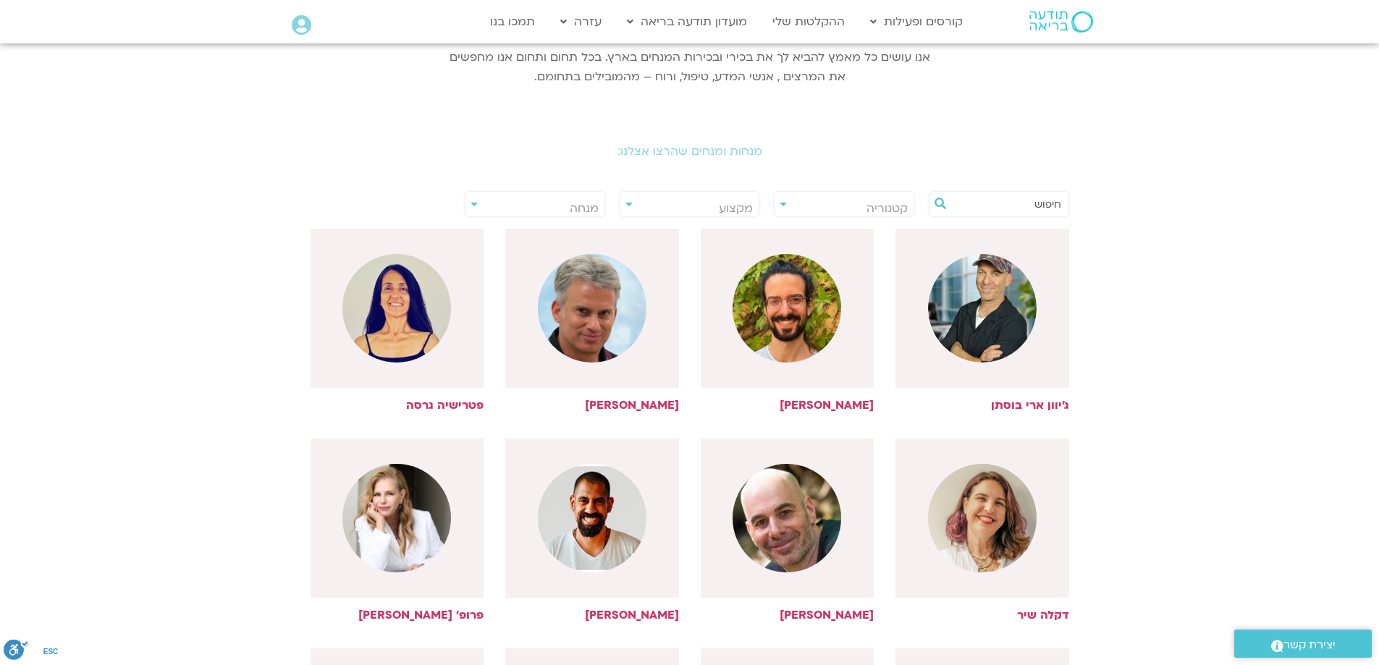
click at [627, 202] on span "מקצוע" at bounding box center [689, 208] width 139 height 33
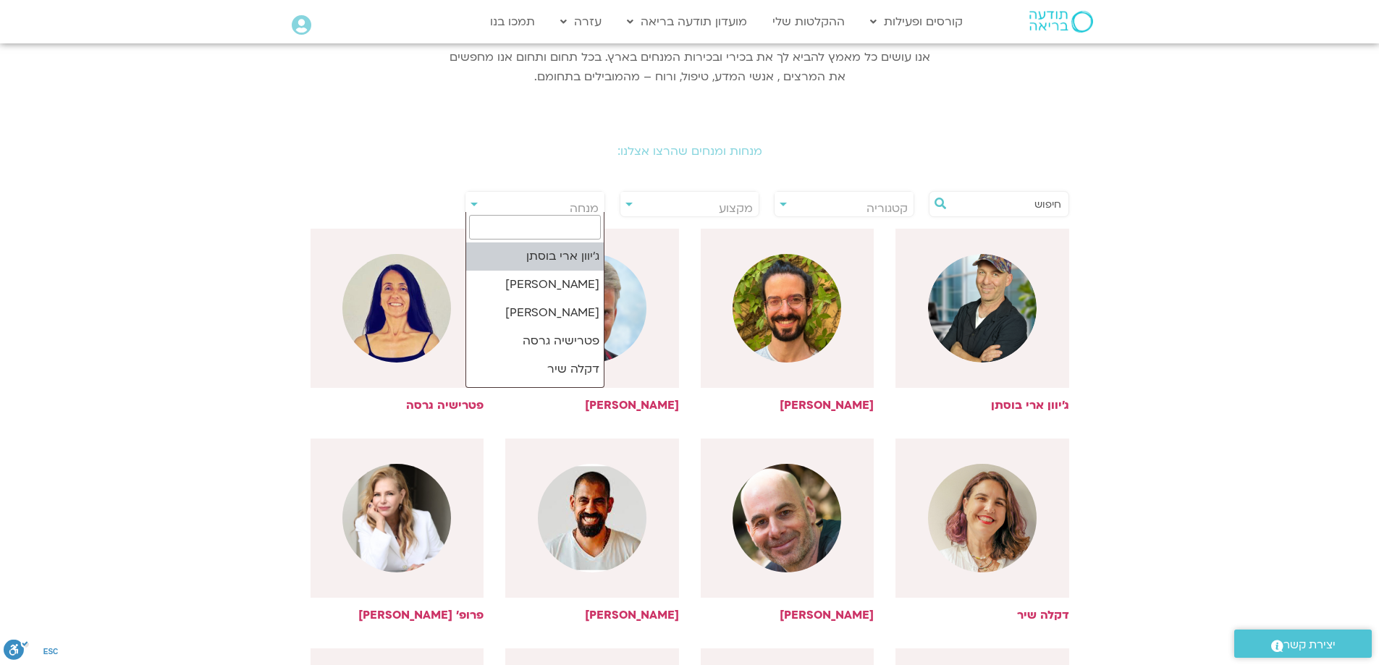
click at [475, 211] on span "מנחה" at bounding box center [534, 208] width 139 height 33
click at [1264, 184] on section "**********" at bounding box center [689, 447] width 1379 height 864
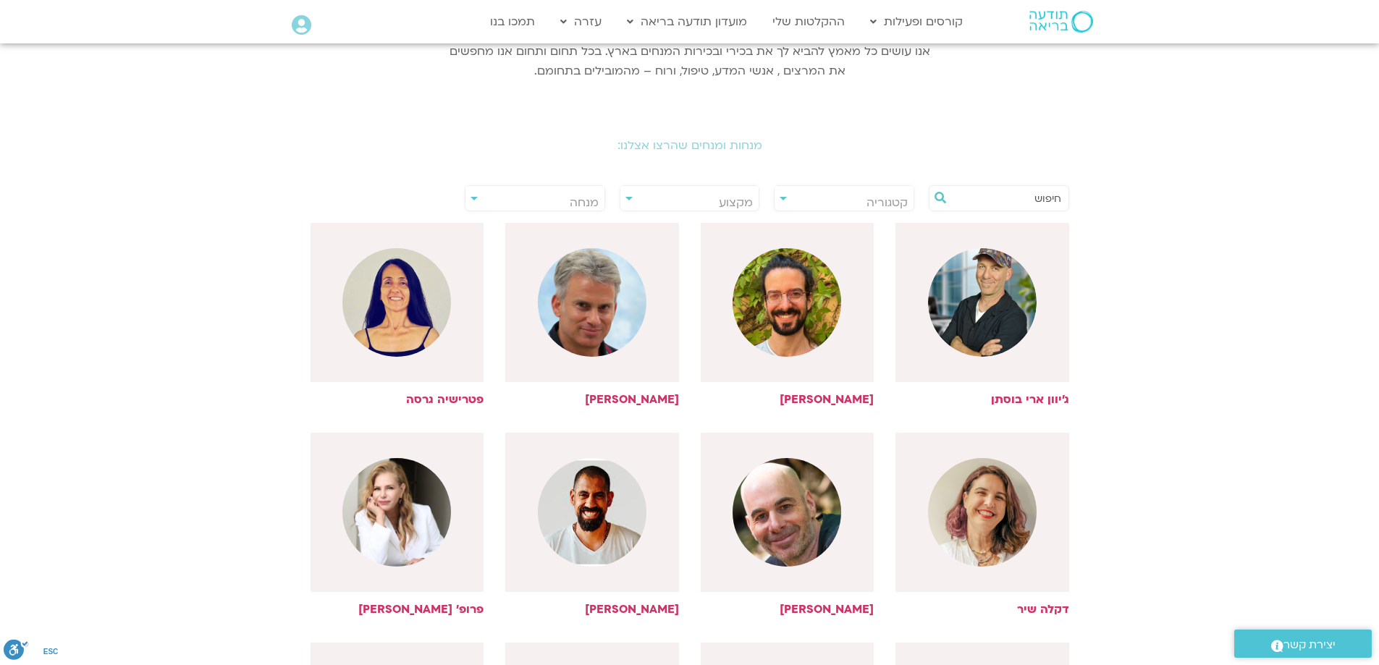
scroll to position [217, 0]
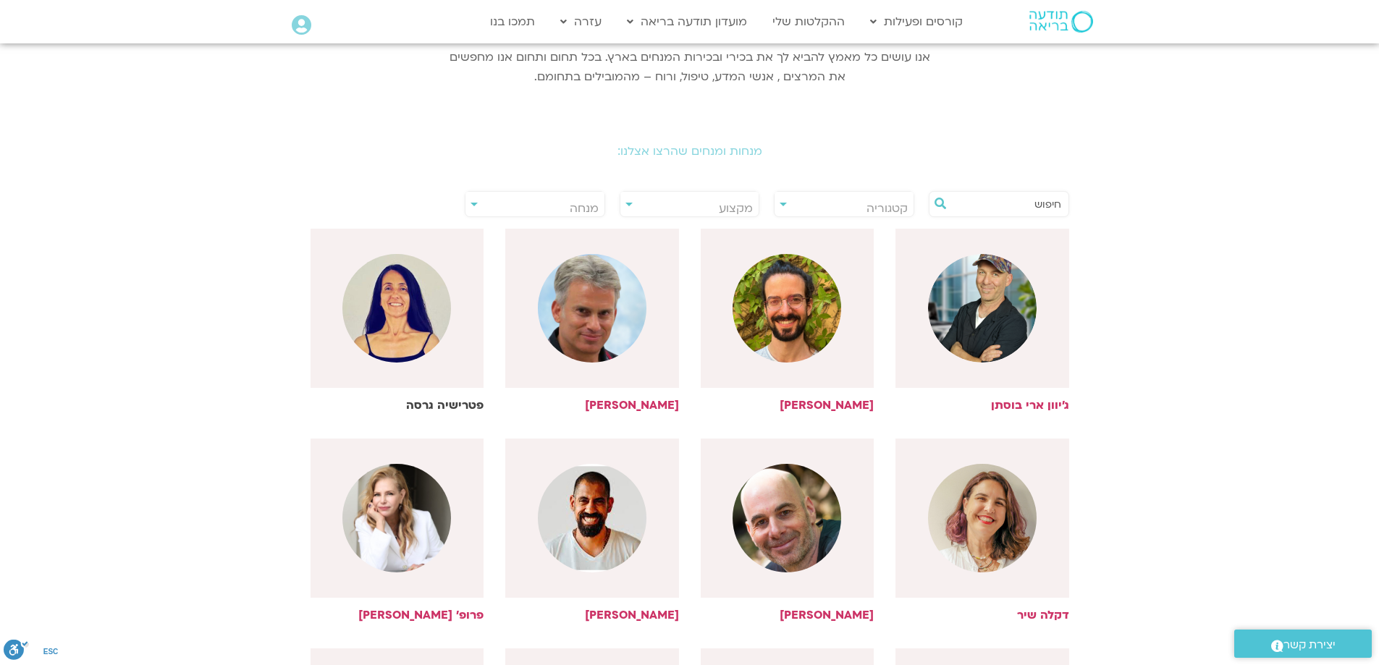
click at [359, 316] on img at bounding box center [396, 308] width 109 height 109
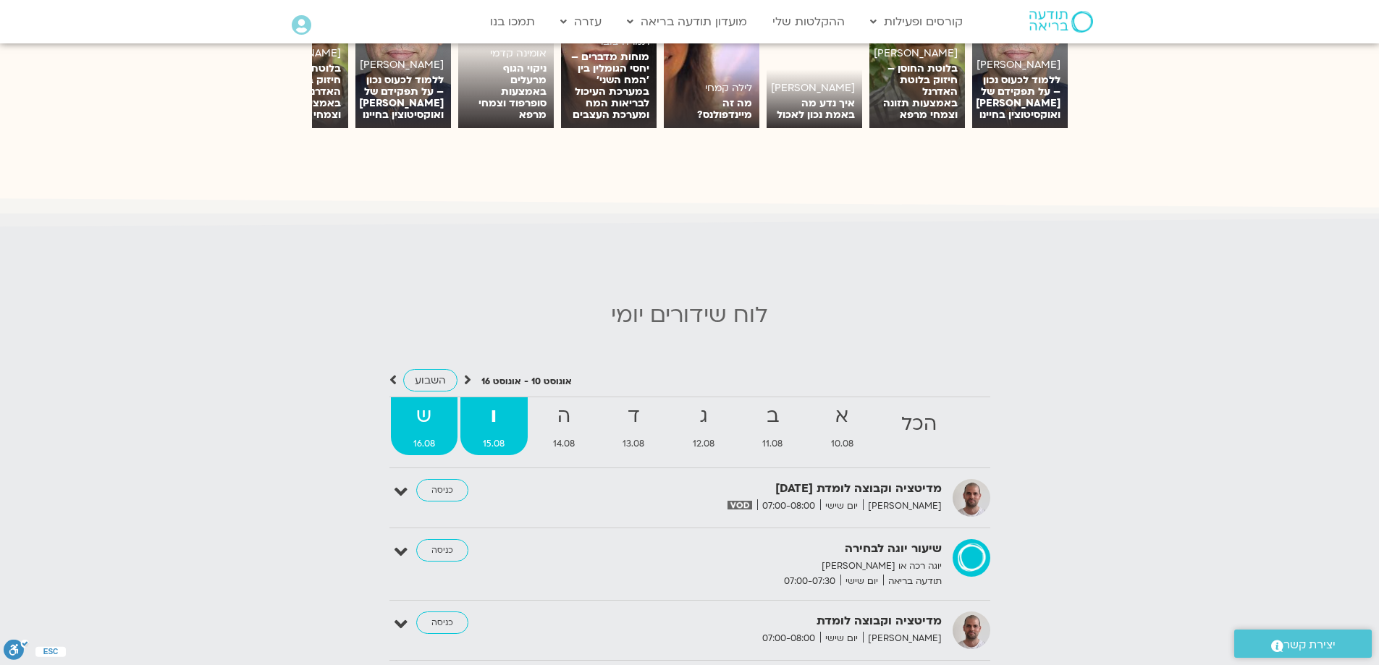
scroll to position [1448, 0]
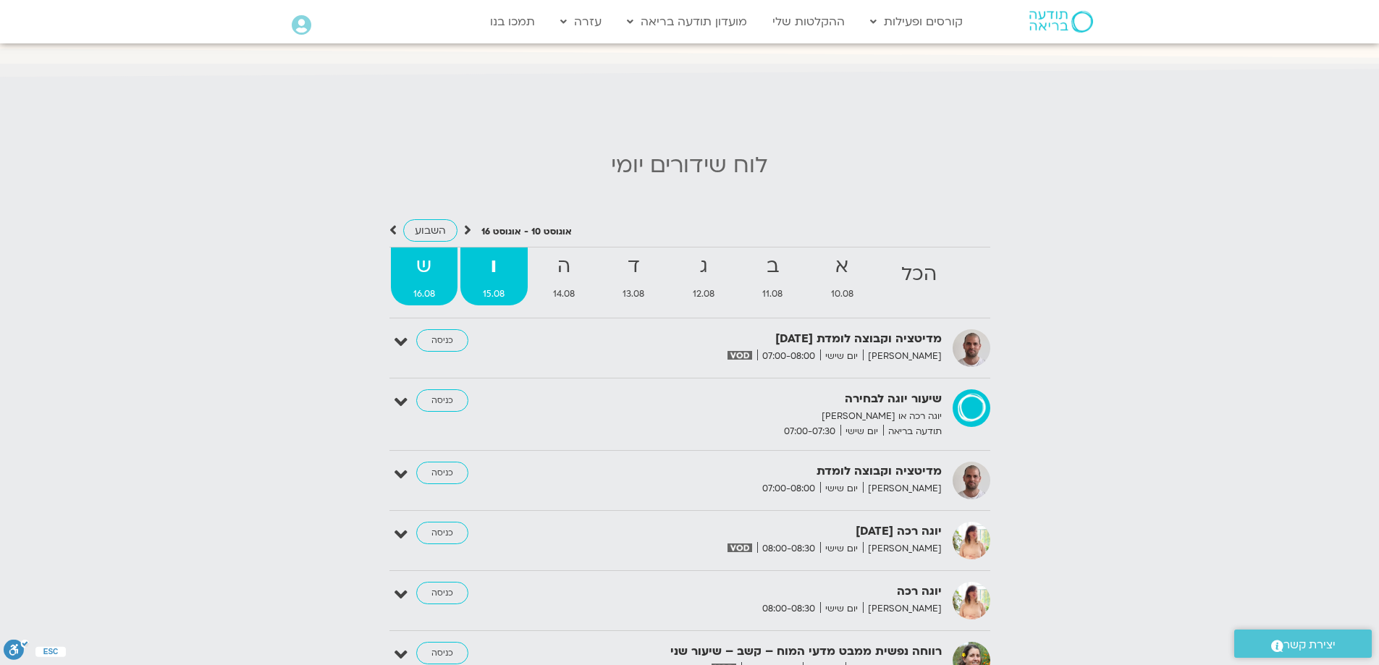
click at [429, 259] on strong "ש" at bounding box center [424, 266] width 67 height 33
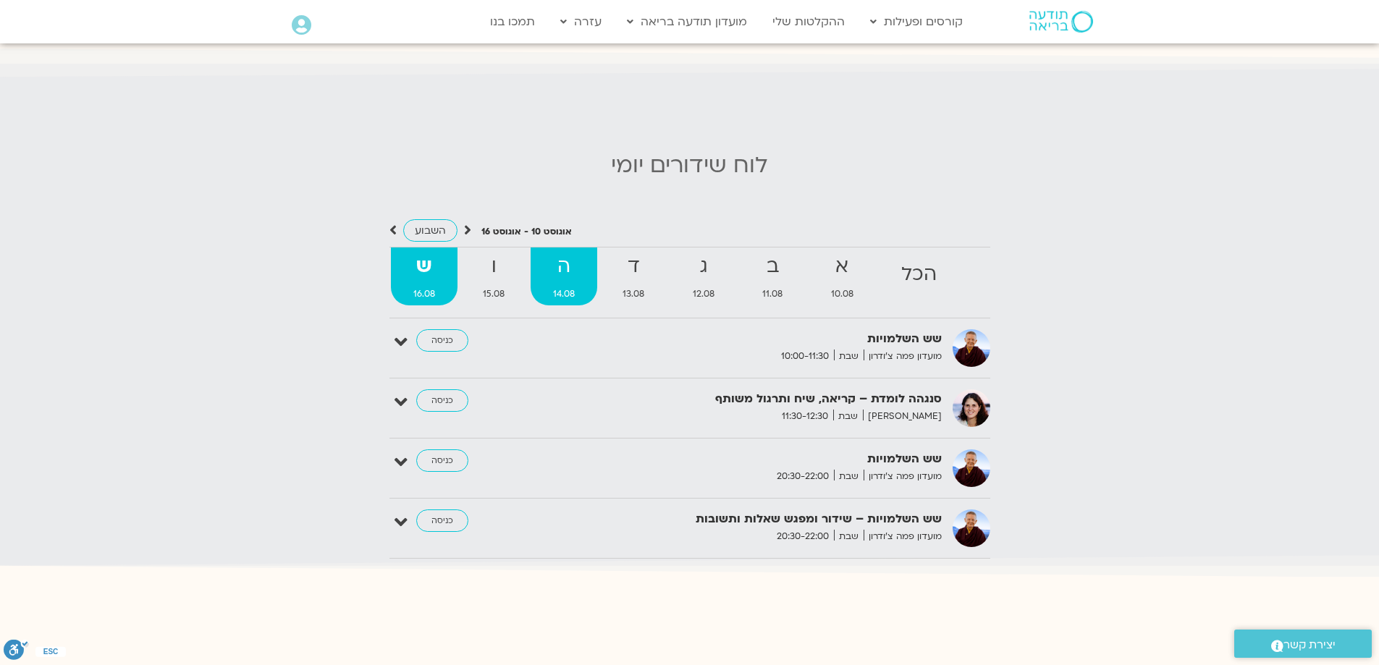
click at [572, 263] on strong "ה" at bounding box center [564, 266] width 67 height 33
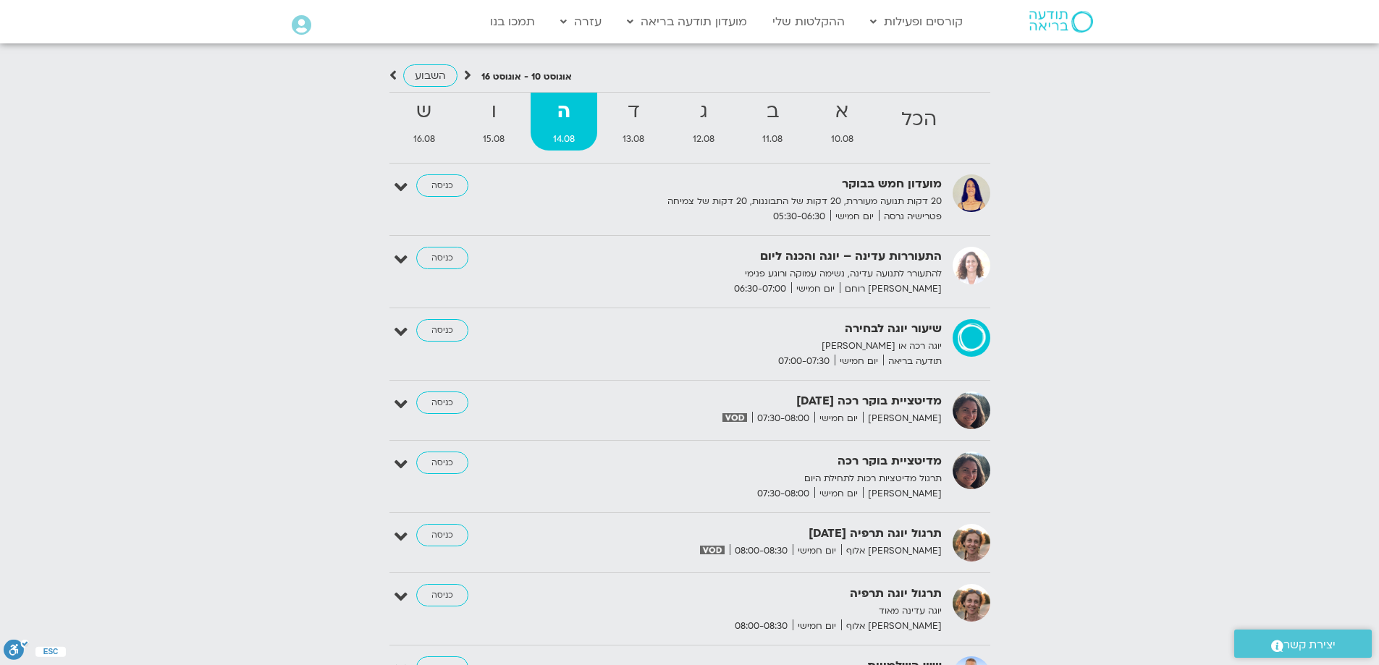
scroll to position [1593, 0]
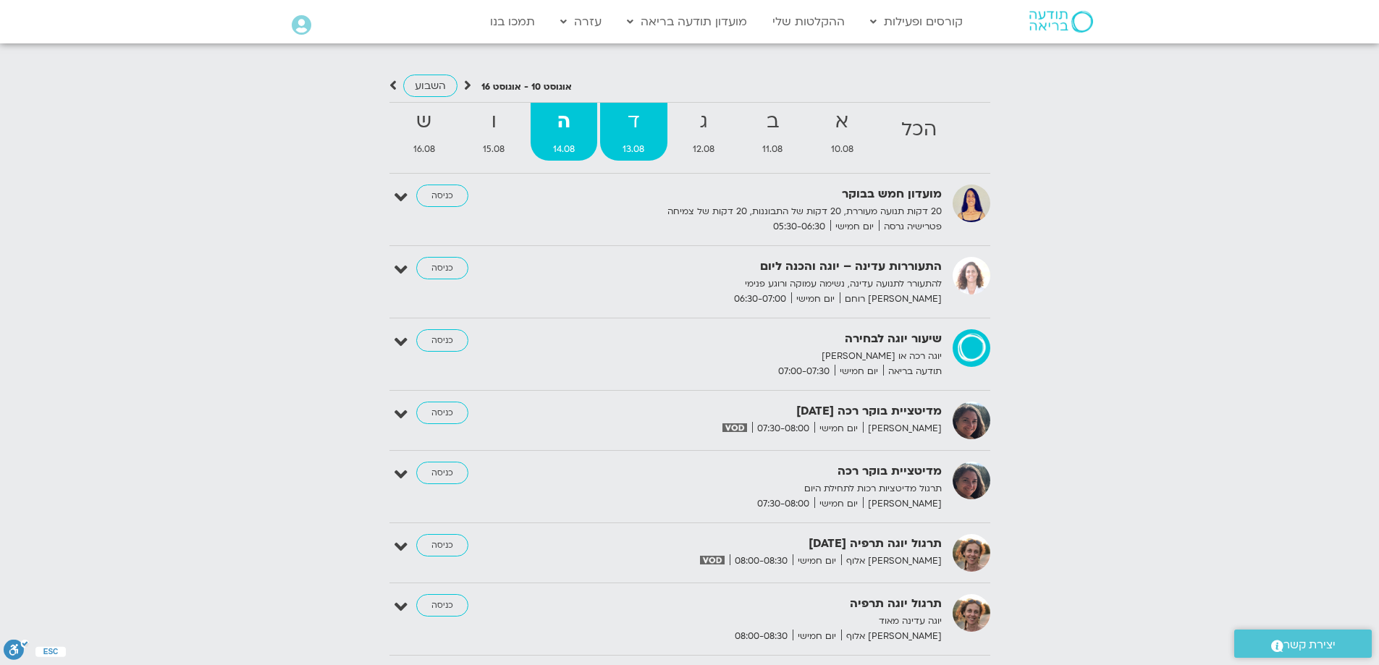
click at [641, 117] on strong "ד" at bounding box center [633, 122] width 67 height 33
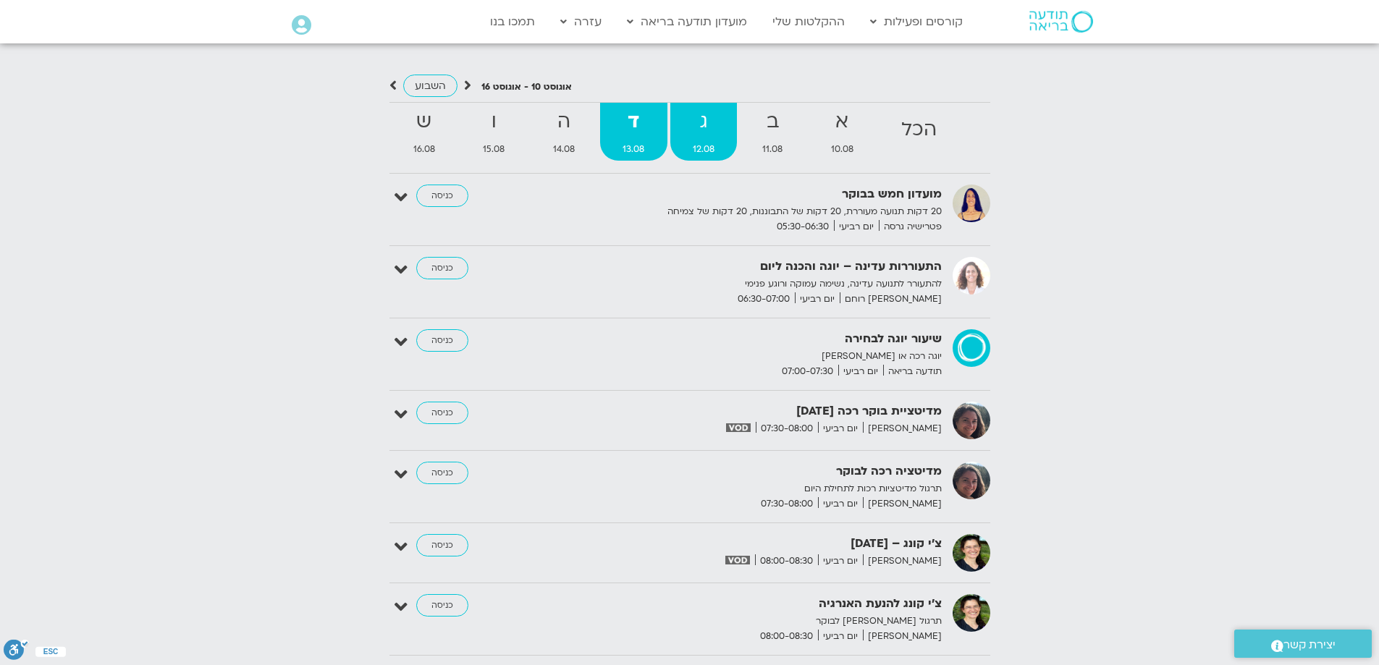
click at [719, 122] on strong "ג" at bounding box center [703, 122] width 67 height 33
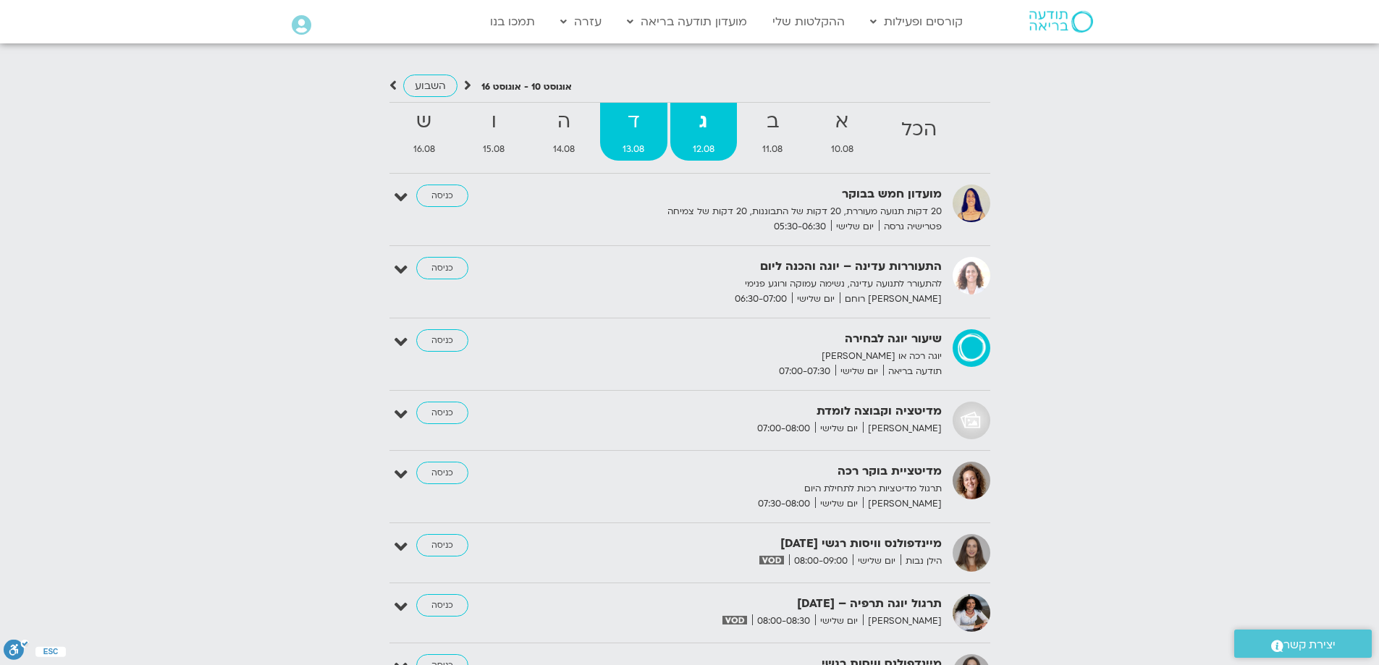
click at [623, 125] on strong "ד" at bounding box center [633, 122] width 67 height 33
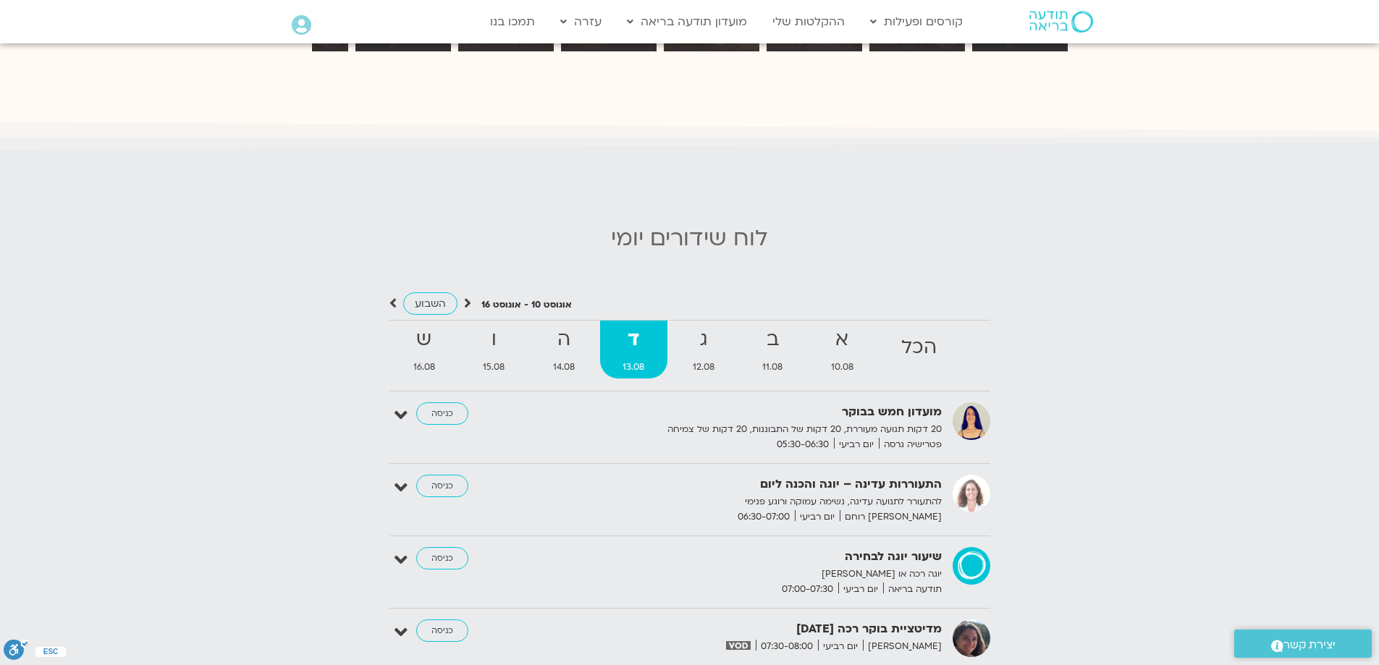
scroll to position [1375, 0]
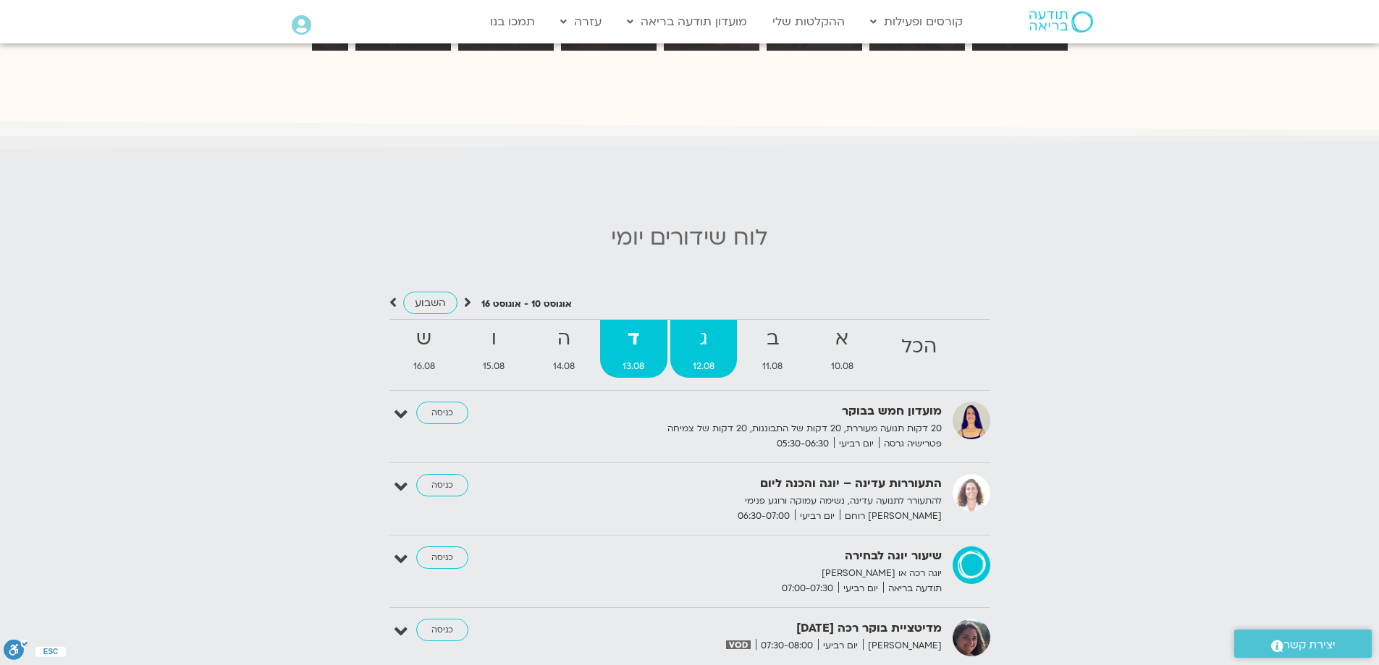
click at [720, 342] on strong "ג" at bounding box center [703, 339] width 67 height 33
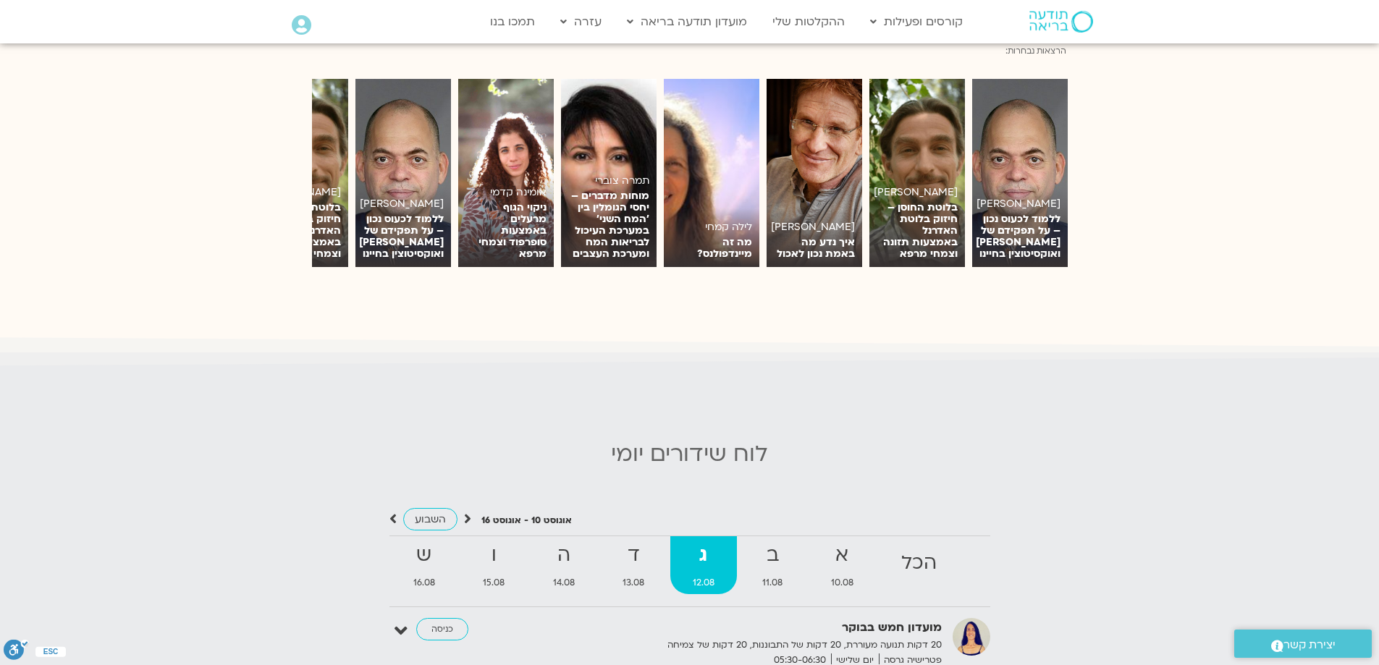
scroll to position [1158, 0]
click at [771, 549] on strong "ב" at bounding box center [773, 556] width 66 height 33
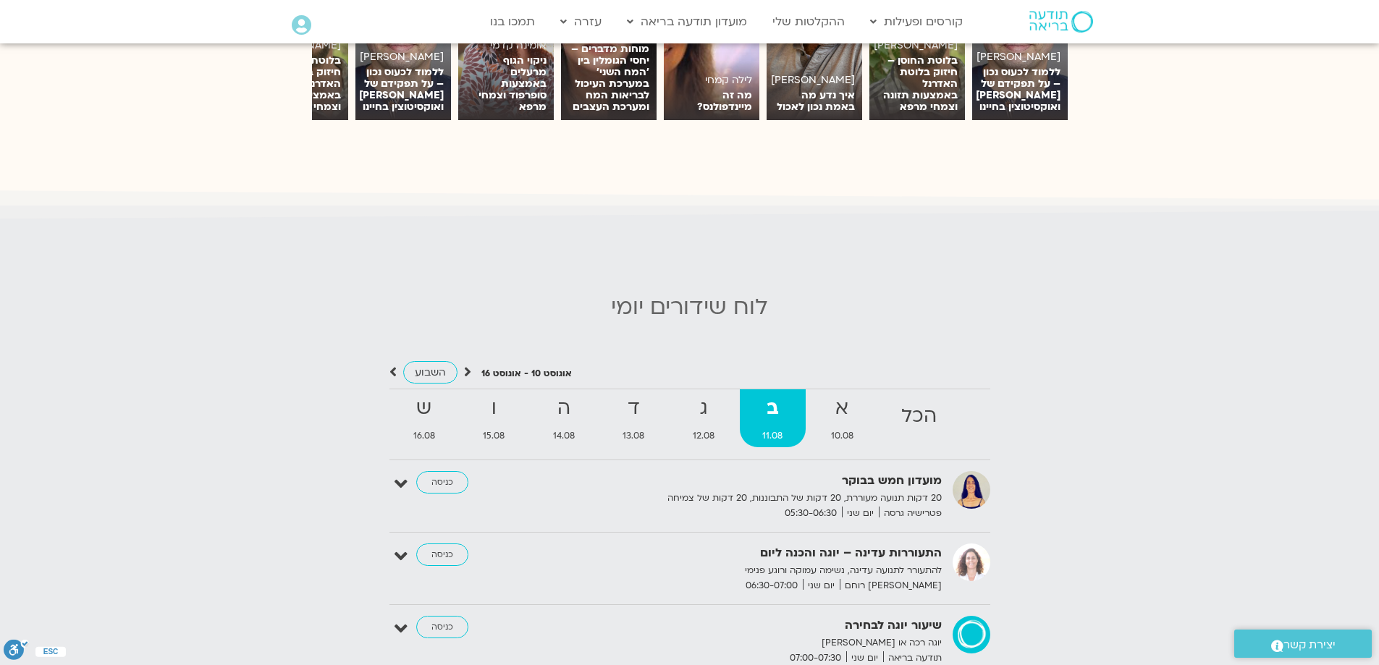
scroll to position [1303, 0]
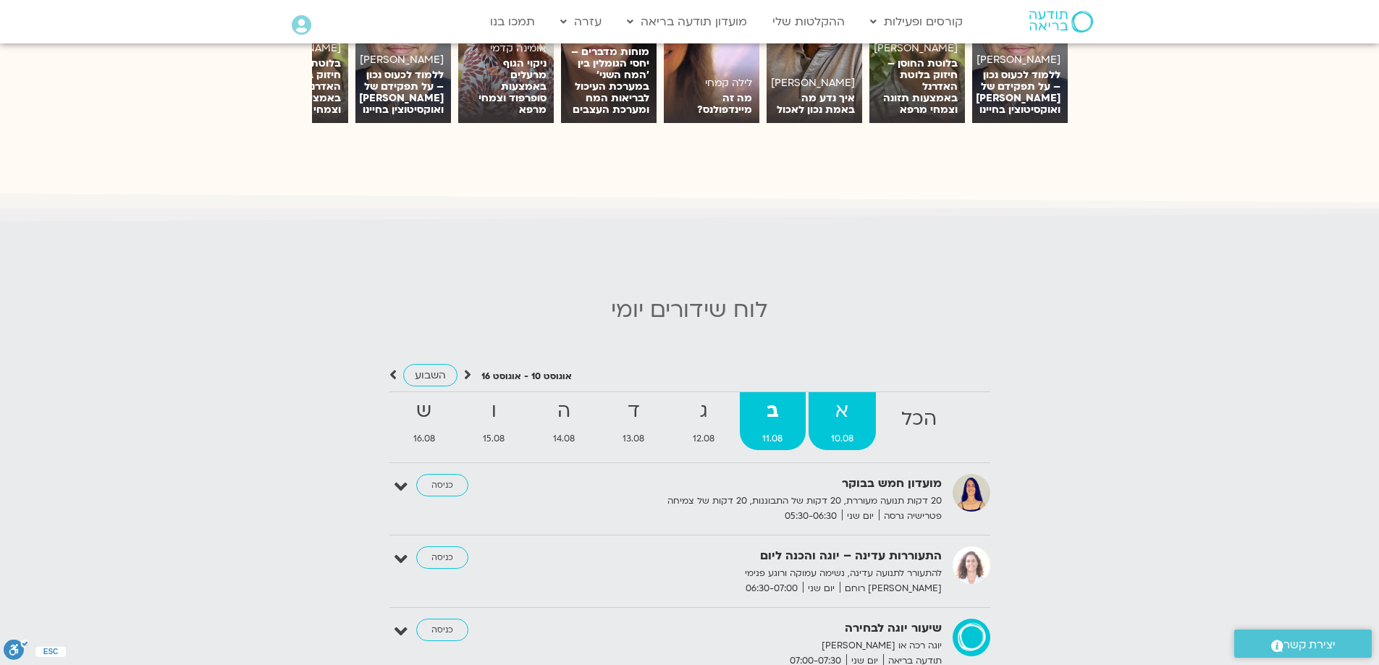
click at [850, 411] on strong "א" at bounding box center [843, 411] width 68 height 33
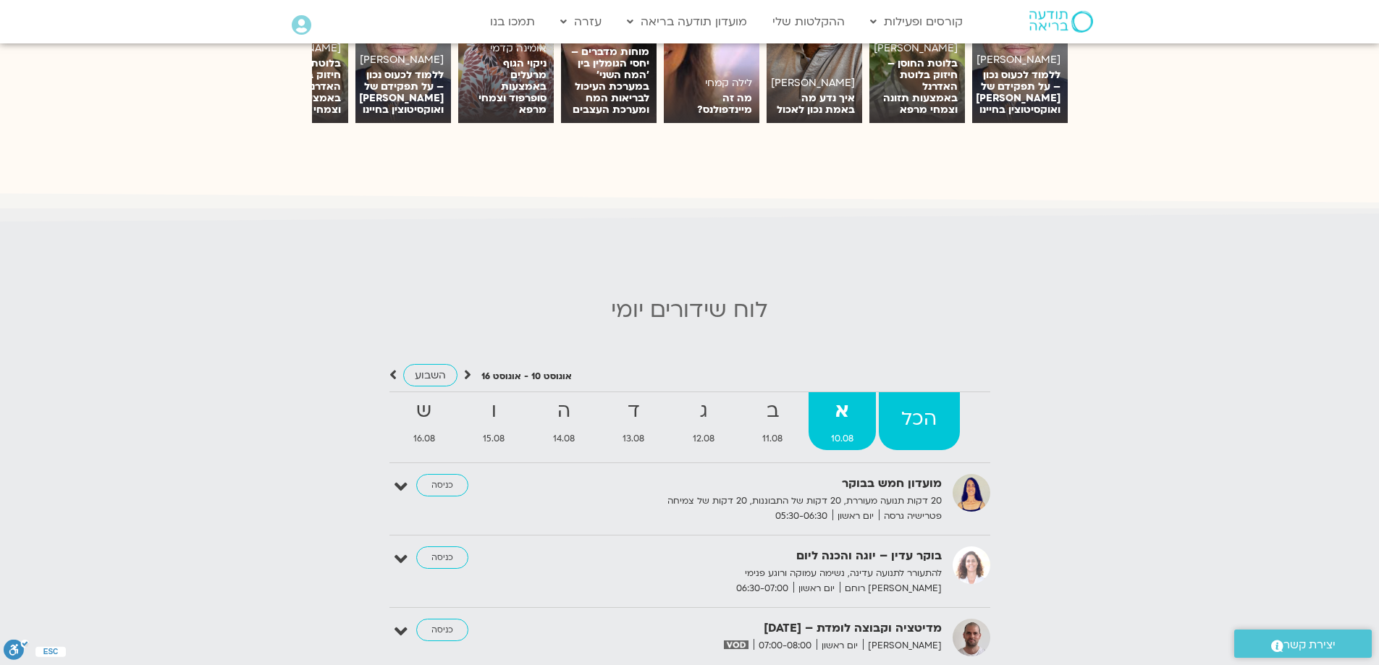
click at [926, 413] on strong "הכל" at bounding box center [919, 419] width 81 height 33
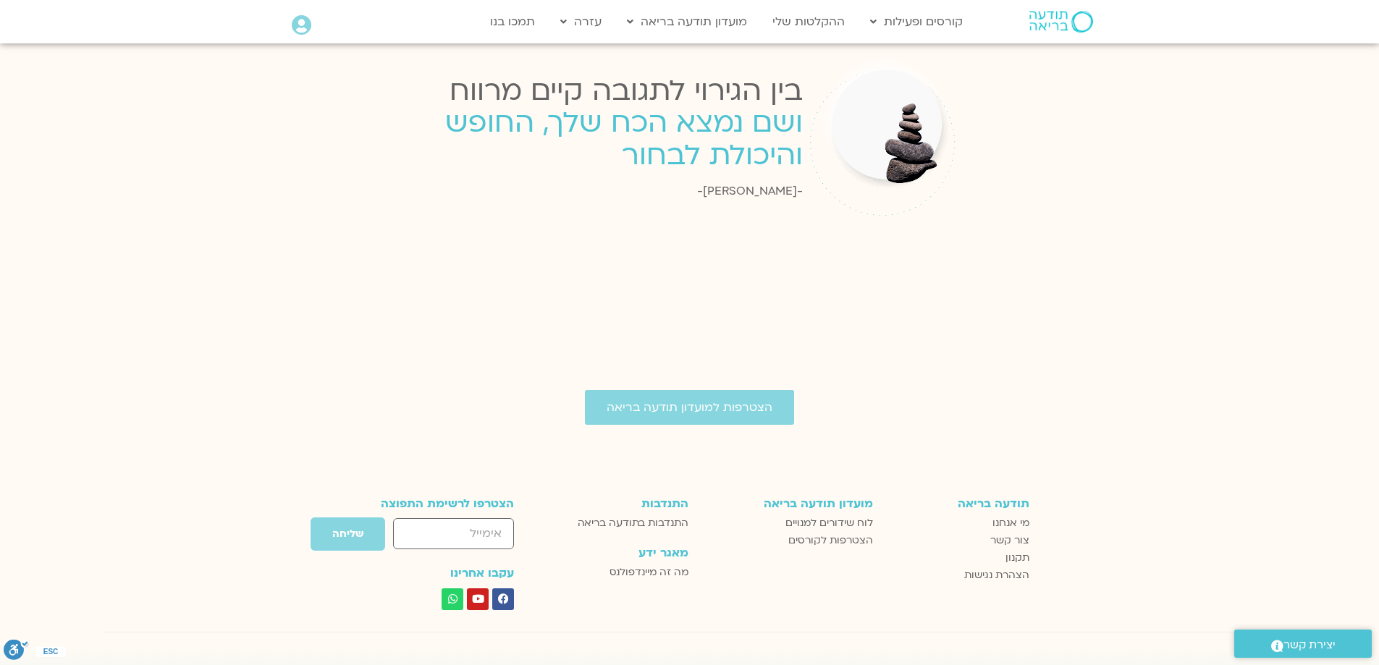
scroll to position [9627, 0]
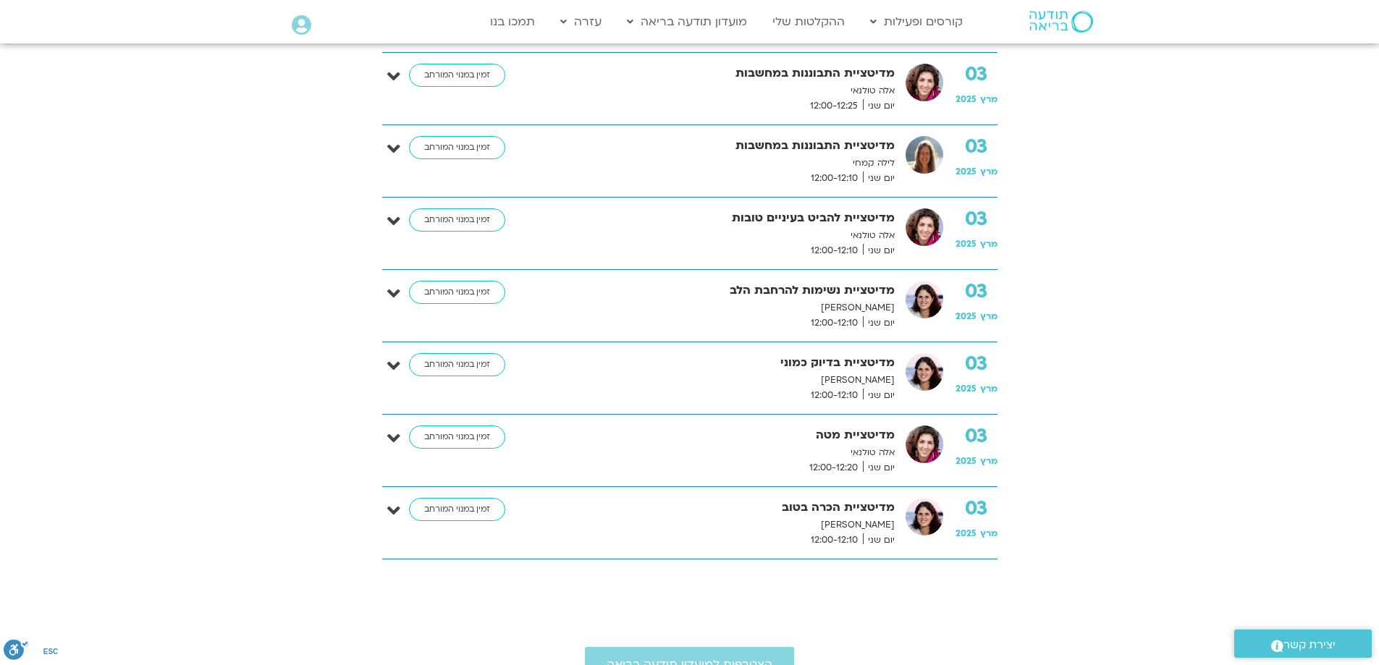
scroll to position [869, 0]
